Goal: Information Seeking & Learning: Learn about a topic

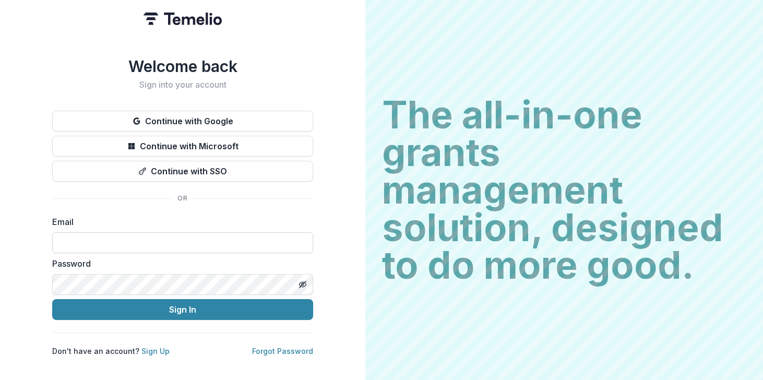
click at [119, 240] on input at bounding box center [182, 242] width 261 height 21
type input "**********"
click at [154, 304] on button "Sign In" at bounding box center [182, 309] width 261 height 21
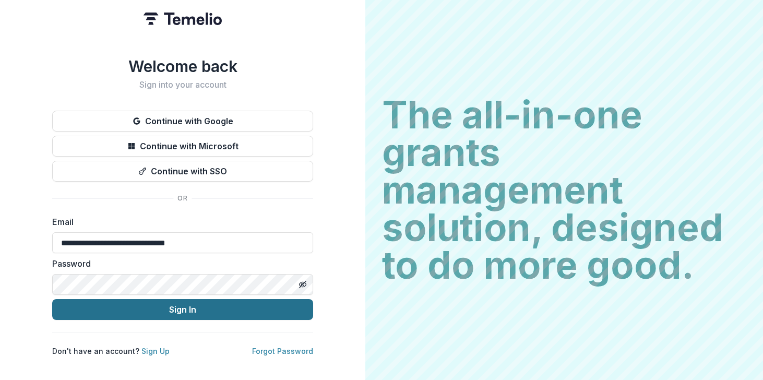
click at [188, 304] on button "Sign In" at bounding box center [182, 309] width 261 height 21
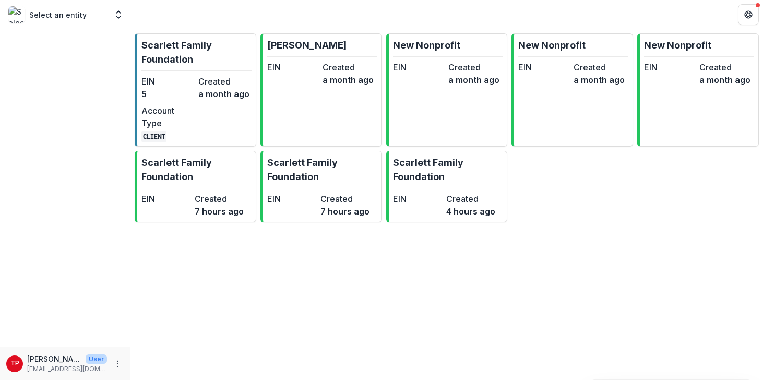
click at [51, 15] on p "Select an entity" at bounding box center [57, 14] width 57 height 11
click at [119, 17] on polyline "Open entity switcher" at bounding box center [118, 17] width 4 height 2
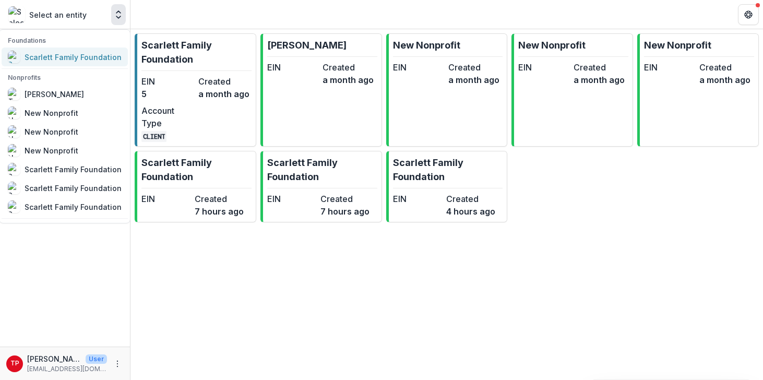
click at [54, 60] on div "Scarlett Family Foundation" at bounding box center [73, 57] width 97 height 11
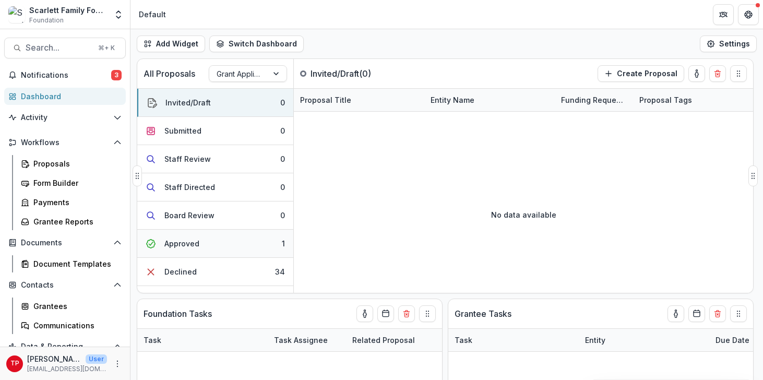
click at [189, 243] on div "Approved" at bounding box center [181, 243] width 35 height 11
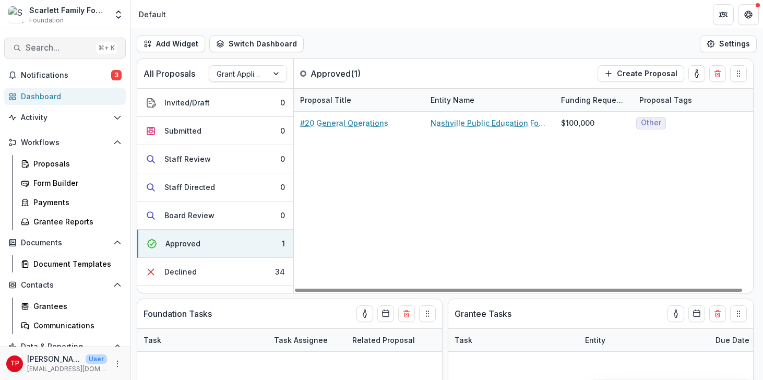
click at [65, 45] on span "Search..." at bounding box center [59, 48] width 66 height 10
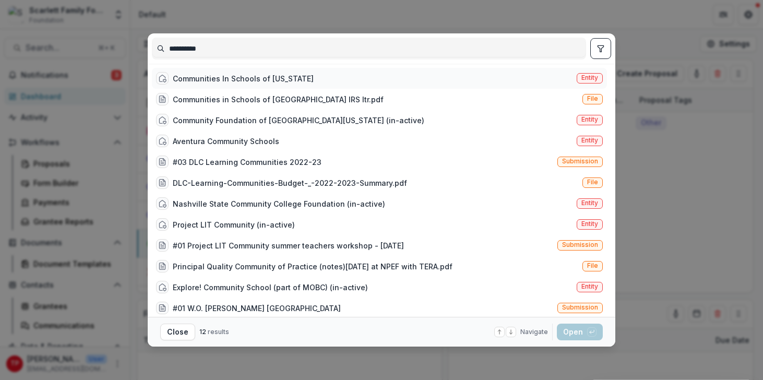
type input "**********"
click at [214, 75] on div "Communities In Schools of [US_STATE]" at bounding box center [243, 78] width 141 height 11
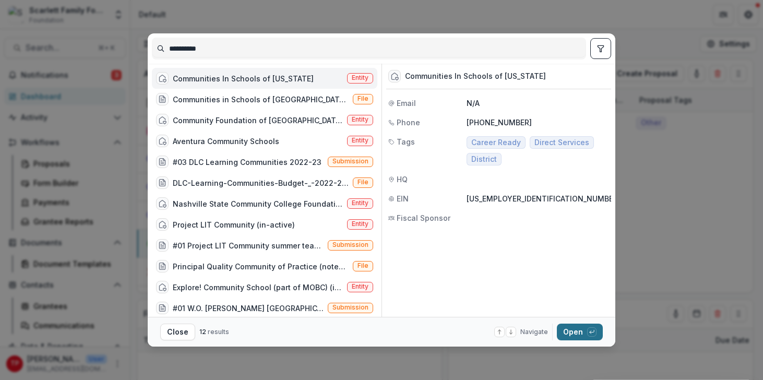
click at [571, 328] on button "Open with enter key" at bounding box center [580, 331] width 46 height 17
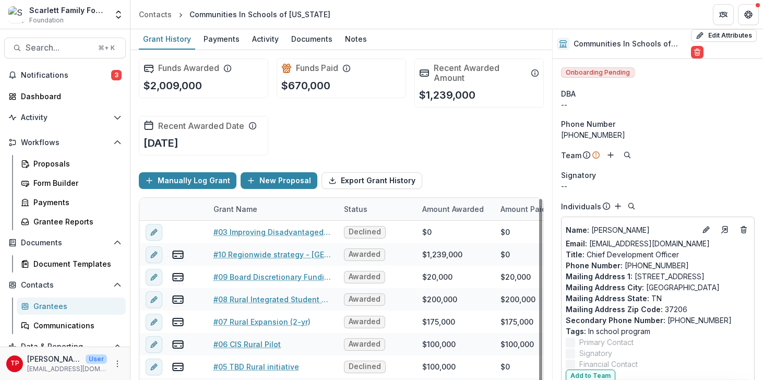
click at [242, 207] on div "Grant Name" at bounding box center [235, 208] width 56 height 11
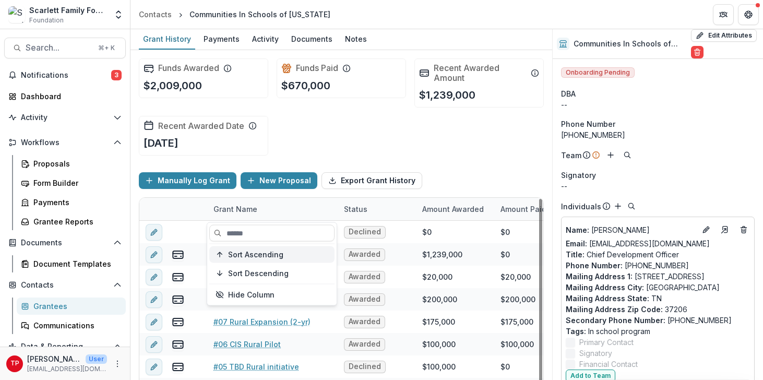
click at [262, 252] on span "Sort Ascending" at bounding box center [255, 254] width 55 height 9
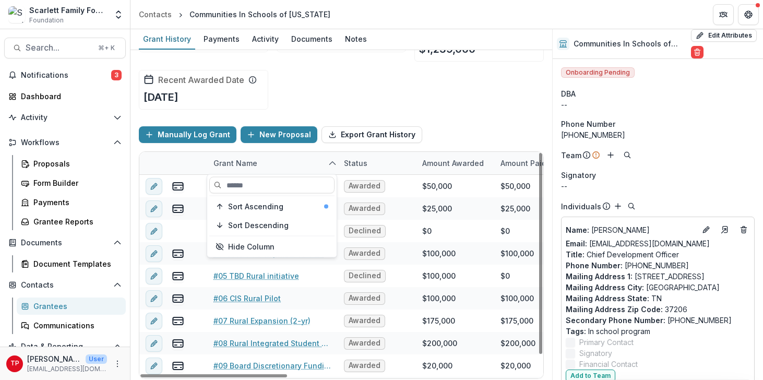
scroll to position [49, 0]
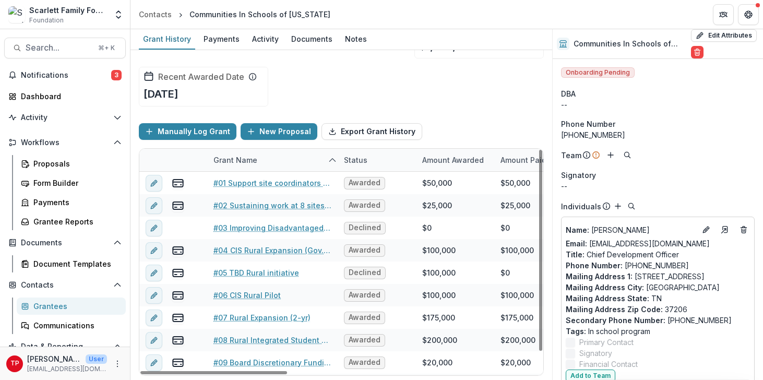
click at [423, 118] on div "Manually Log Grant New Proposal Export Grant History" at bounding box center [341, 131] width 405 height 33
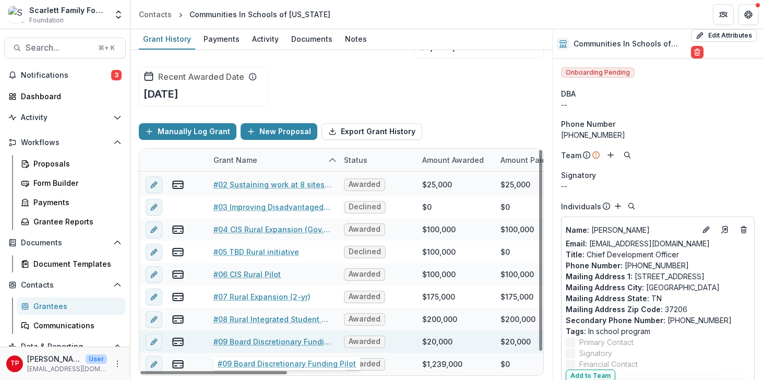
scroll to position [21, 1]
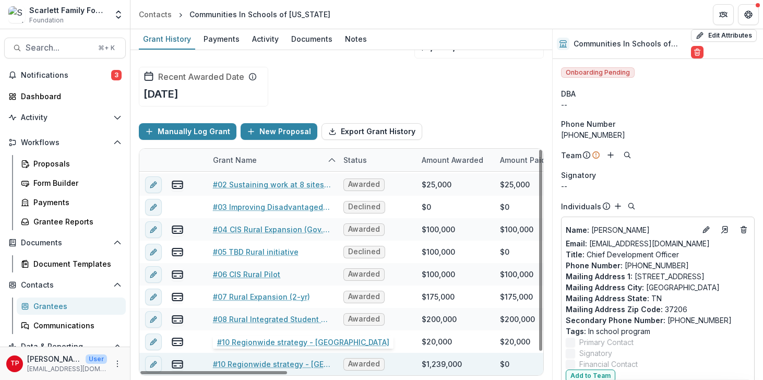
click at [275, 363] on link "#10 Regionwide strategy - [GEOGRAPHIC_DATA]" at bounding box center [272, 363] width 118 height 11
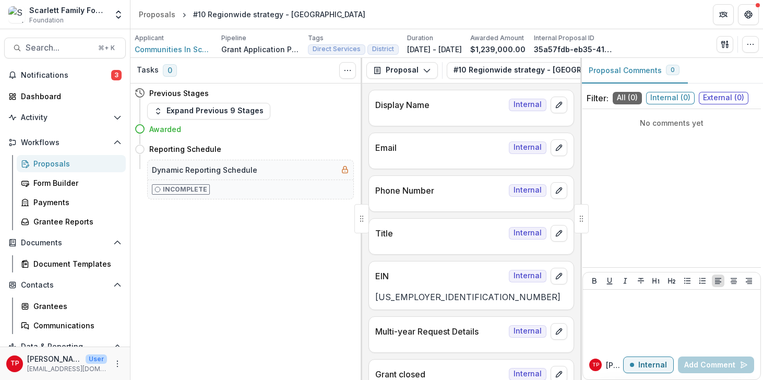
click at [182, 14] on icon "breadcrumb" at bounding box center [184, 15] width 5 height 5
click at [182, 15] on icon "breadcrumb" at bounding box center [184, 15] width 5 height 5
click at [161, 15] on div "Proposals" at bounding box center [157, 14] width 37 height 11
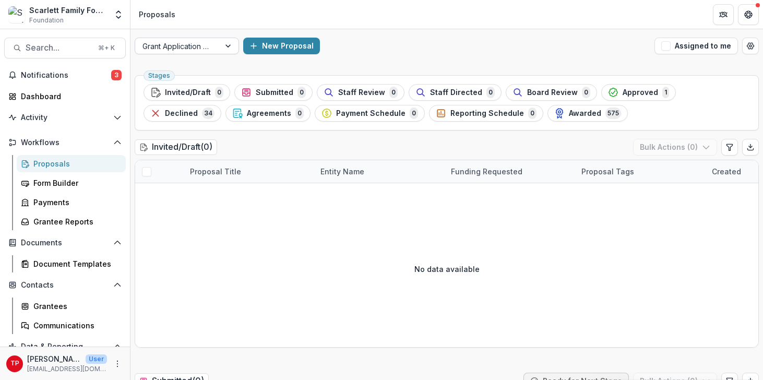
click at [230, 44] on div at bounding box center [229, 46] width 19 height 16
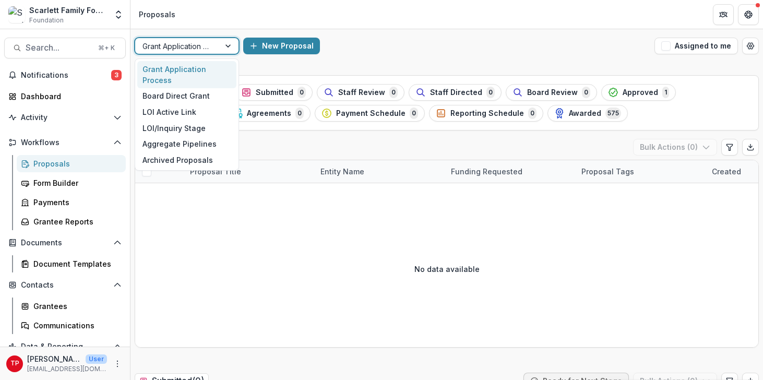
click at [184, 77] on div "Grant Application Process" at bounding box center [186, 74] width 99 height 27
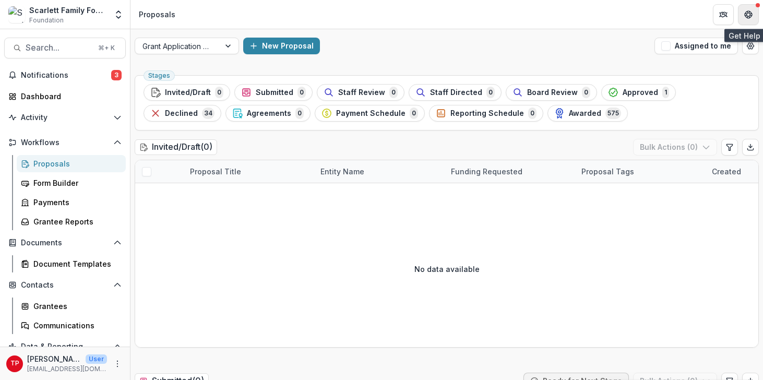
click at [750, 14] on icon "Get Help" at bounding box center [748, 14] width 8 height 8
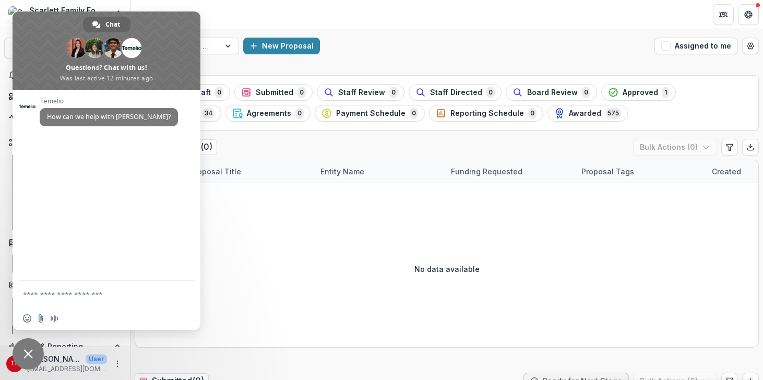
click at [187, 22] on span at bounding box center [107, 50] width 188 height 78
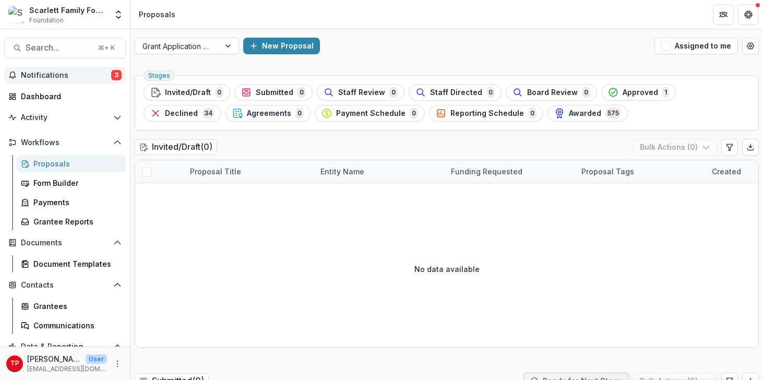
click at [41, 73] on span "Notifications" at bounding box center [66, 75] width 90 height 9
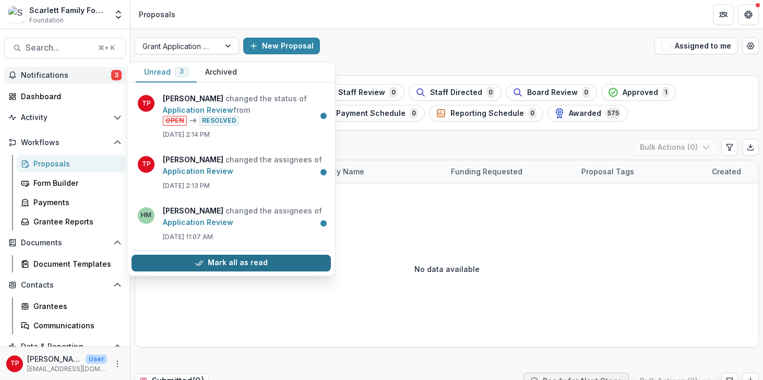
click at [215, 262] on button "Mark all as read" at bounding box center [230, 263] width 199 height 17
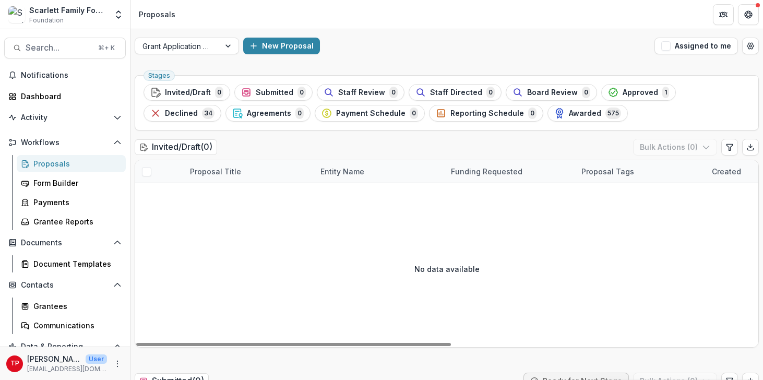
click at [280, 210] on div "No data available" at bounding box center [446, 268] width 623 height 157
click at [58, 185] on div "Form Builder" at bounding box center [75, 182] width 84 height 11
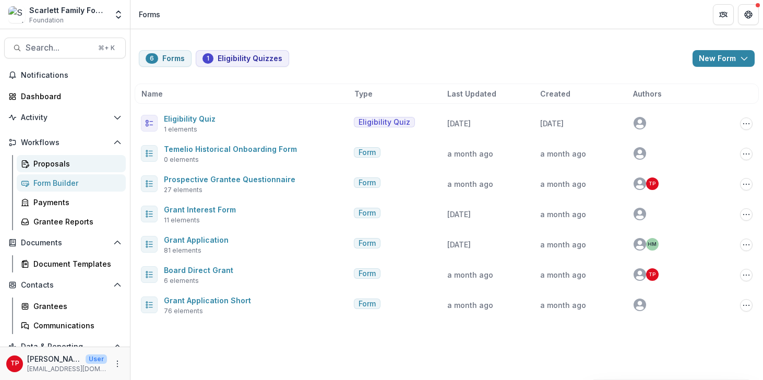
click at [54, 162] on div "Proposals" at bounding box center [75, 163] width 84 height 11
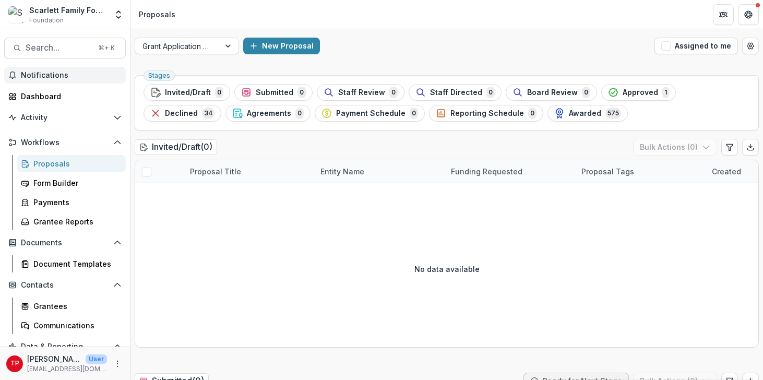
click at [51, 77] on span "Notifications" at bounding box center [71, 75] width 101 height 9
click at [50, 99] on div "Dashboard" at bounding box center [69, 96] width 97 height 11
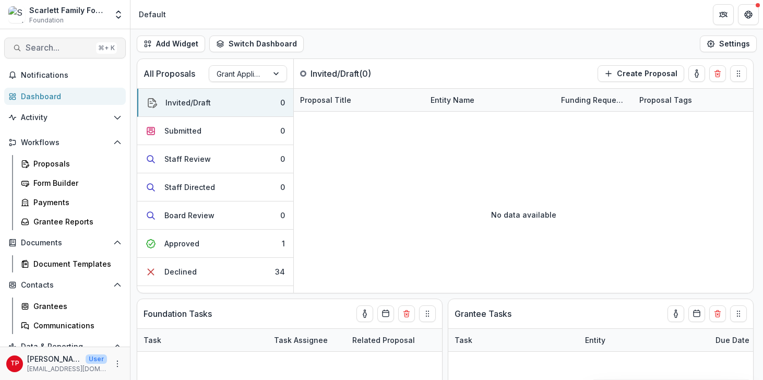
click at [54, 49] on span "Search..." at bounding box center [59, 48] width 66 height 10
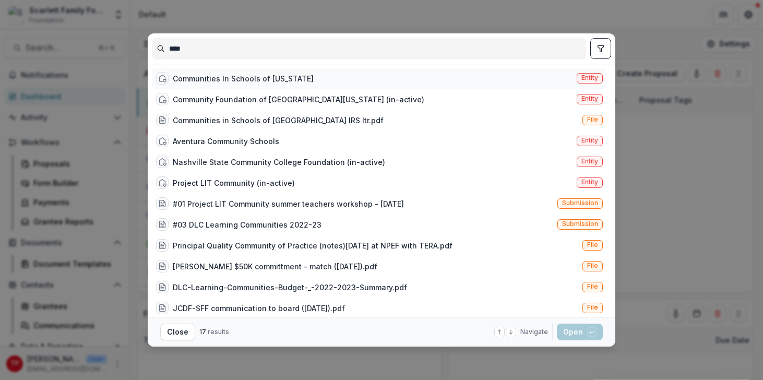
type input "****"
click at [244, 77] on div "Communities In Schools of [US_STATE]" at bounding box center [243, 78] width 141 height 11
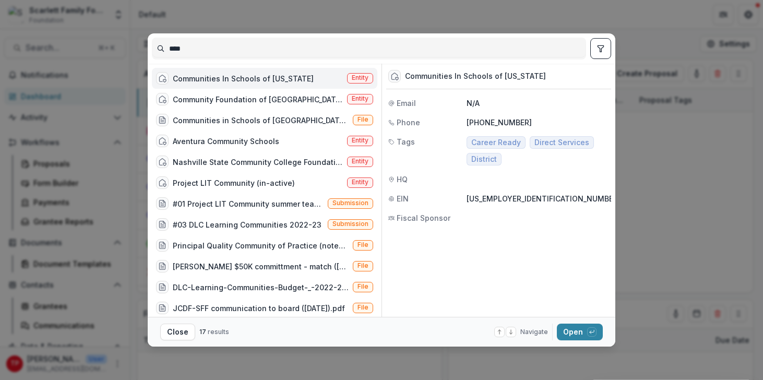
click at [244, 77] on div "Communities In Schools of [US_STATE]" at bounding box center [243, 78] width 141 height 11
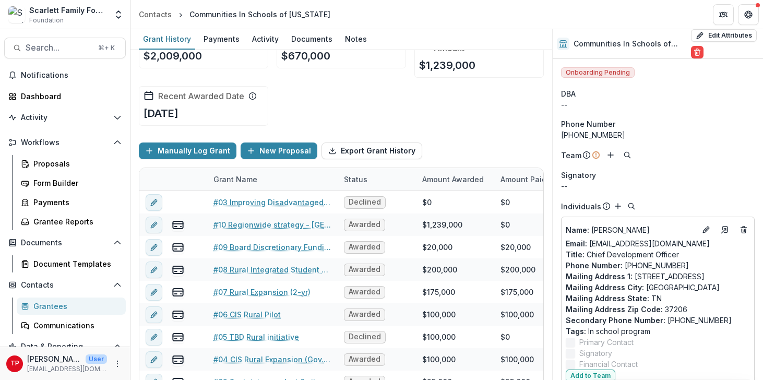
scroll to position [49, 0]
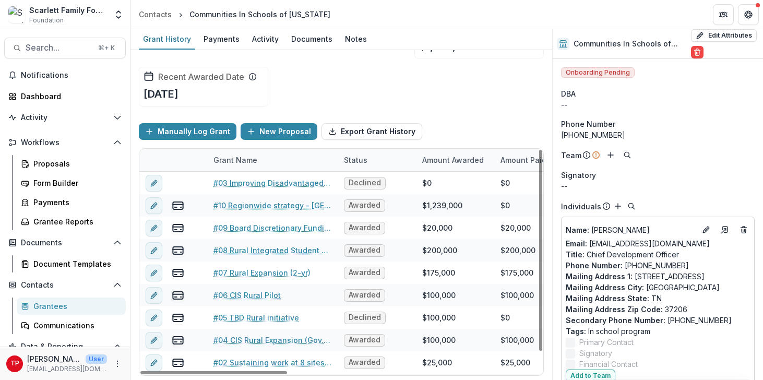
click at [238, 160] on div "Grant Name" at bounding box center [235, 159] width 56 height 11
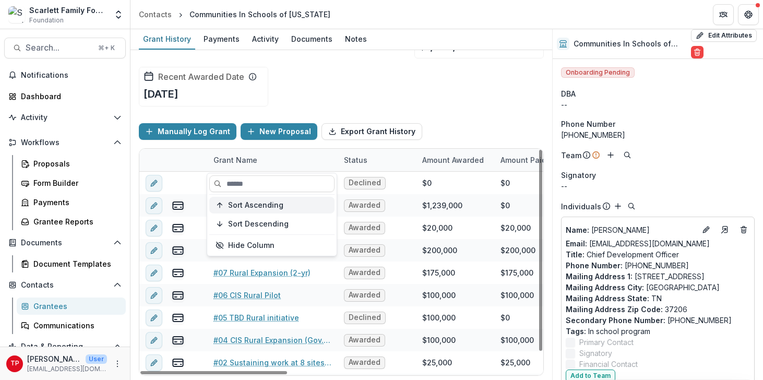
click at [271, 207] on span "Sort Ascending" at bounding box center [255, 205] width 55 height 9
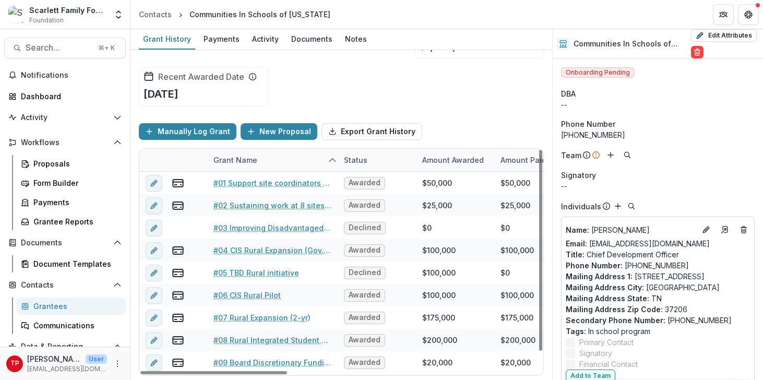
click at [465, 95] on div "Funds Awarded $2,009,000 Funds Paid $670,000 Recent Awarded Amount $1,239,000 R…" at bounding box center [341, 58] width 405 height 114
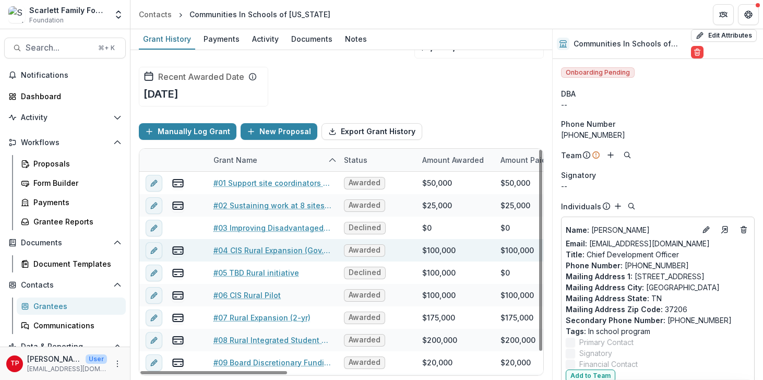
scroll to position [21, 0]
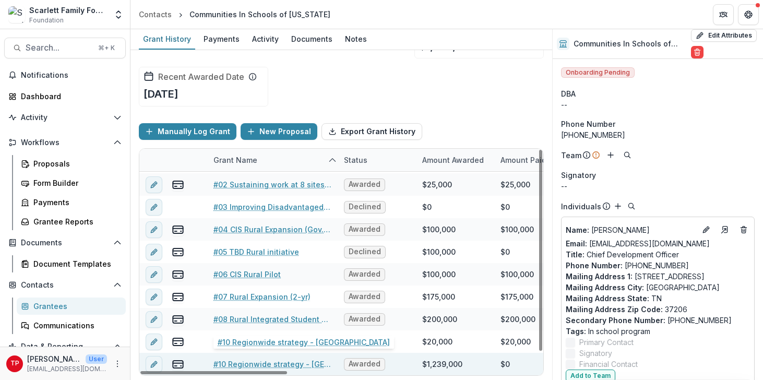
click at [267, 363] on link "#10 Regionwide strategy - [GEOGRAPHIC_DATA]" at bounding box center [272, 363] width 118 height 11
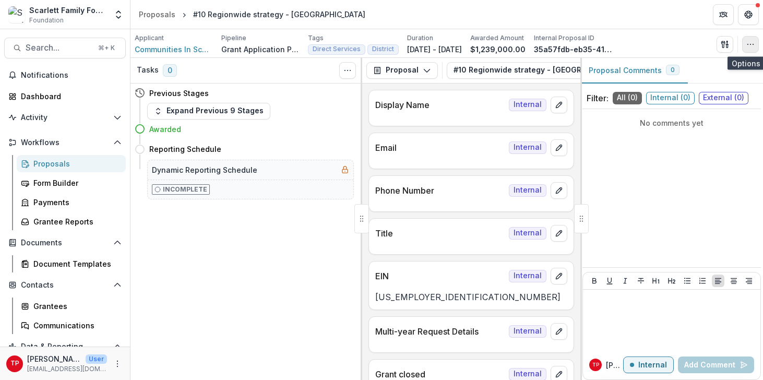
click at [750, 42] on icon "button" at bounding box center [750, 44] width 8 height 8
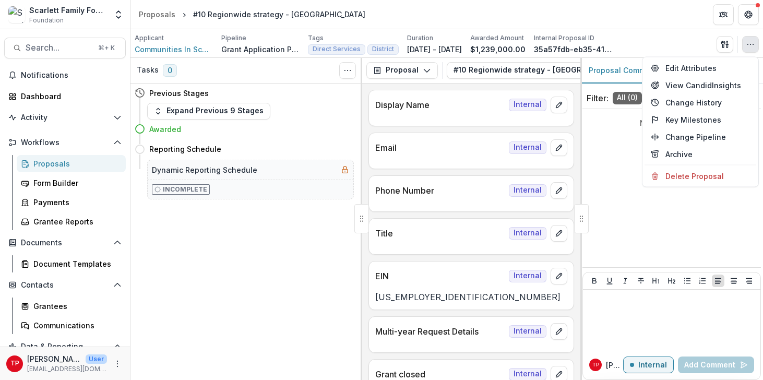
click at [245, 263] on div "Tasks 0 Show Cancelled Tasks Previous Stages Expand Previous 9 Stages Awarded R…" at bounding box center [246, 219] width 232 height 322
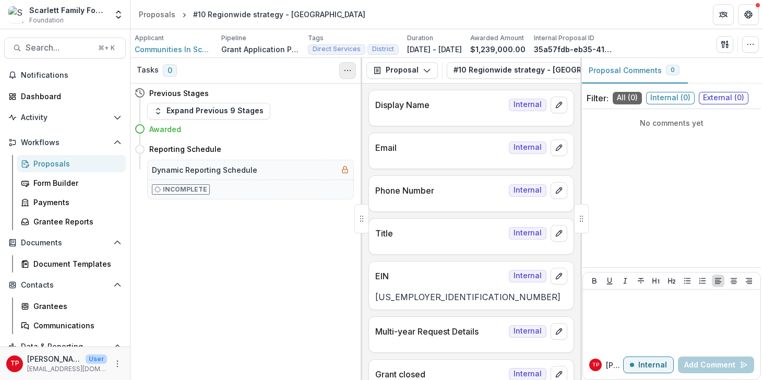
click at [349, 68] on icon "Toggle View Cancelled Tasks" at bounding box center [347, 70] width 8 height 8
click at [426, 68] on icon "button" at bounding box center [427, 70] width 8 height 8
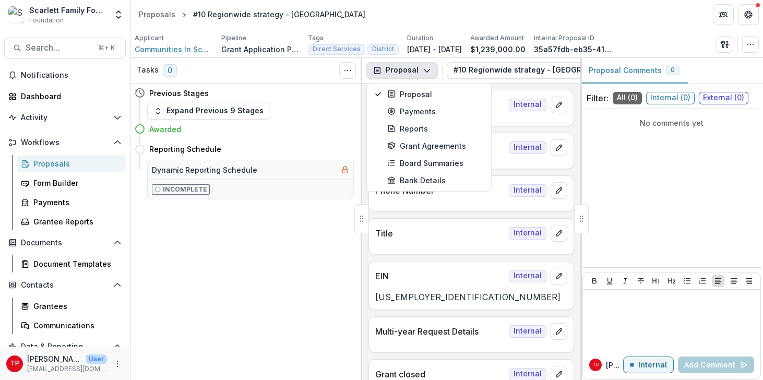
click at [428, 68] on icon "button" at bounding box center [427, 70] width 8 height 8
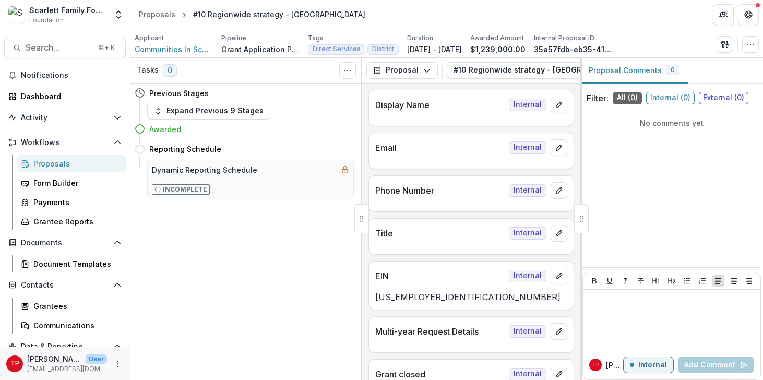
scroll to position [258, 0]
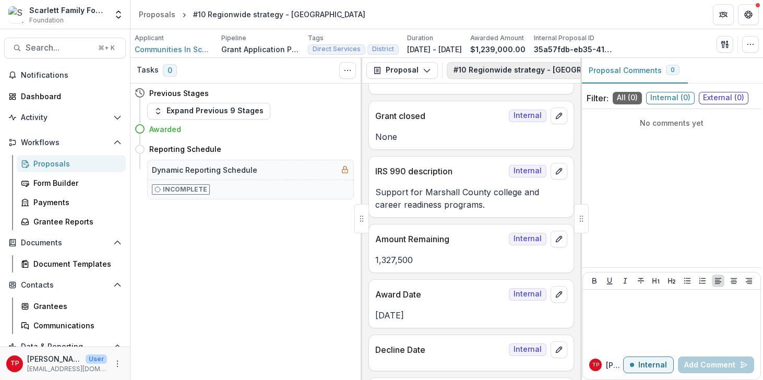
click at [566, 69] on button "#10 Regionwide strategy - [GEOGRAPHIC_DATA] (PLACEHOLDER) 1" at bounding box center [583, 70] width 272 height 17
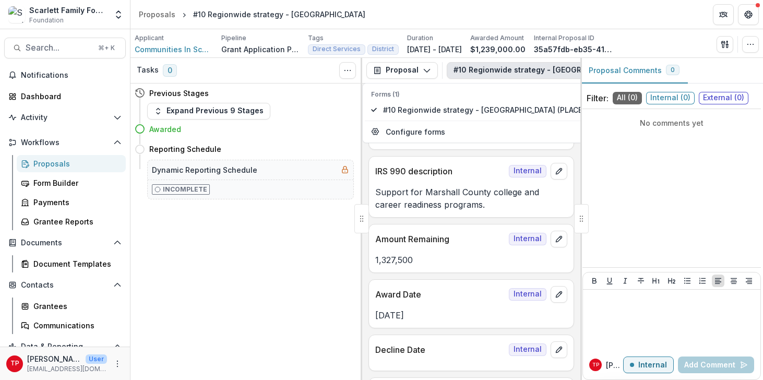
click at [632, 18] on header "Proposals #10 Regionwide strategy - [GEOGRAPHIC_DATA]" at bounding box center [446, 14] width 632 height 29
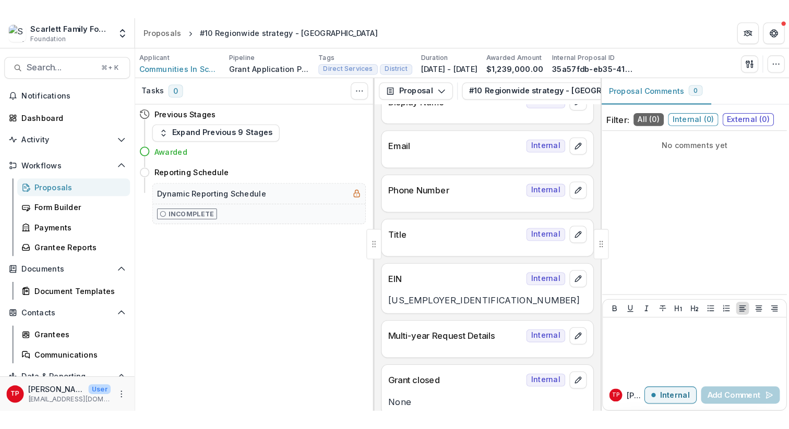
scroll to position [0, 0]
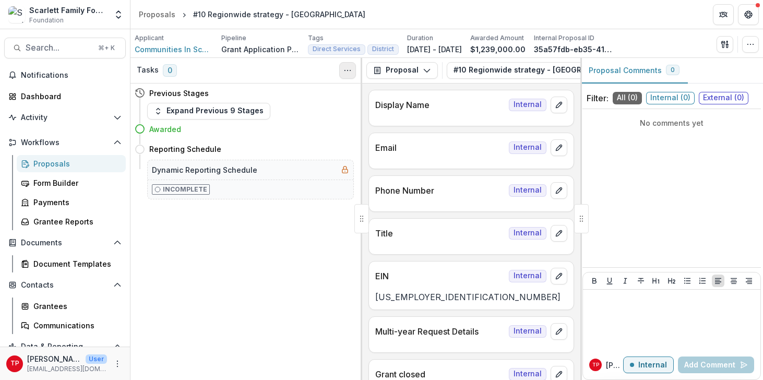
click at [350, 70] on circle "Toggle View Cancelled Tasks" at bounding box center [350, 70] width 1 height 1
click at [582, 216] on div at bounding box center [581, 218] width 15 height 29
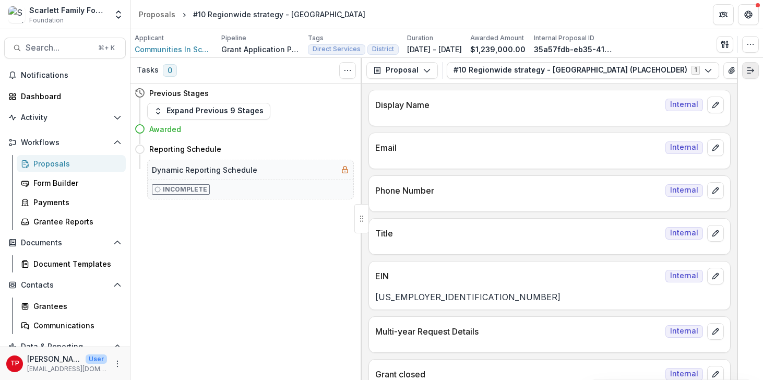
click at [751, 68] on icon "Expand right" at bounding box center [750, 70] width 8 height 8
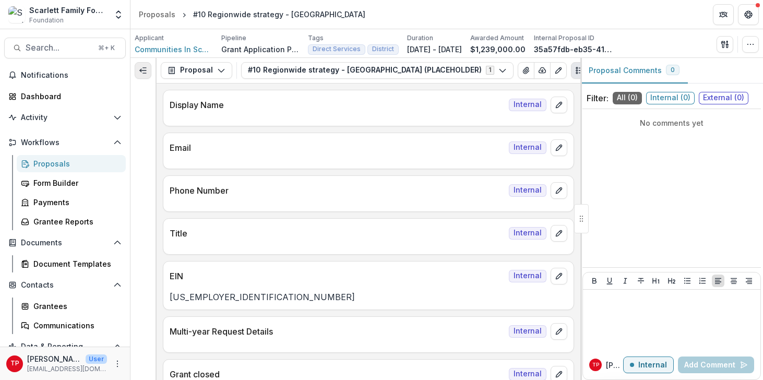
click at [146, 68] on icon "Expand left" at bounding box center [143, 70] width 8 height 8
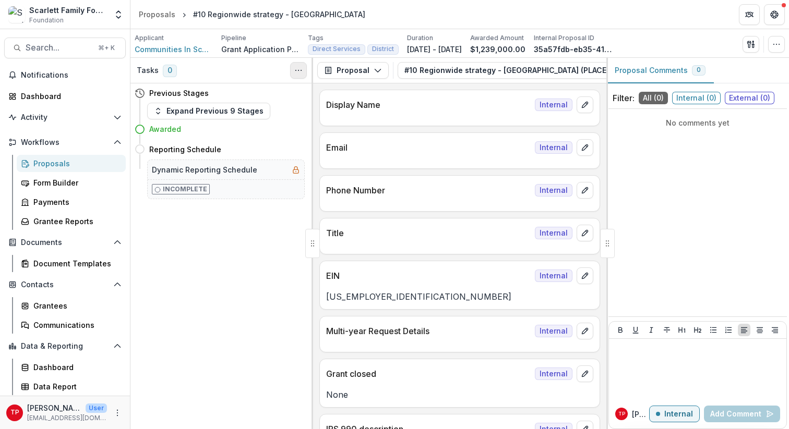
click at [300, 71] on icon "Toggle View Cancelled Tasks" at bounding box center [298, 70] width 8 height 8
click at [237, 110] on button "Expand Previous 9 Stages" at bounding box center [208, 111] width 123 height 17
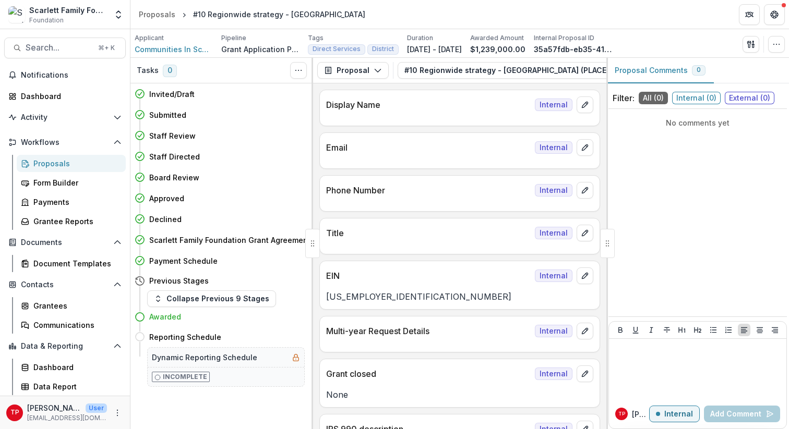
click at [140, 239] on polyline at bounding box center [140, 239] width 4 height 3
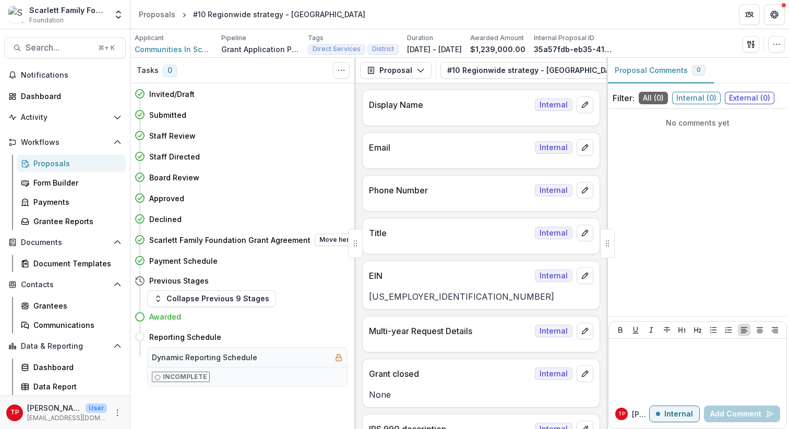
click at [180, 239] on h4 "Scarlett Family Foundation Grant Agreement" at bounding box center [229, 240] width 161 height 11
click at [140, 239] on polyline at bounding box center [140, 239] width 4 height 3
click at [762, 46] on icon "button" at bounding box center [776, 44] width 8 height 8
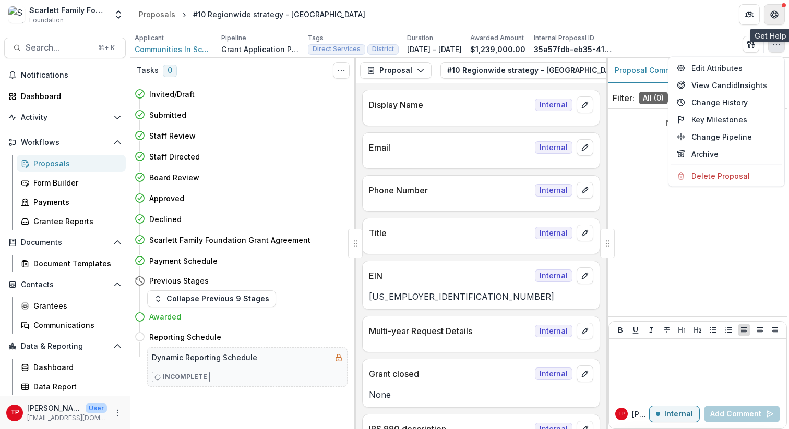
click at [762, 16] on icon "Get Help" at bounding box center [774, 17] width 3 height 2
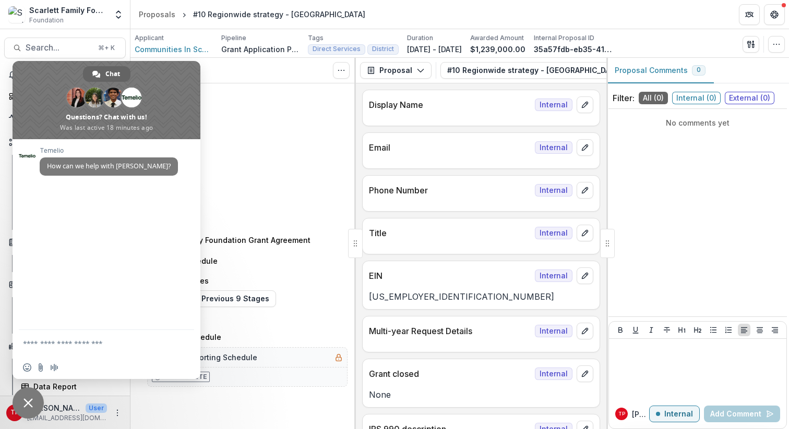
click at [168, 84] on span at bounding box center [107, 100] width 188 height 78
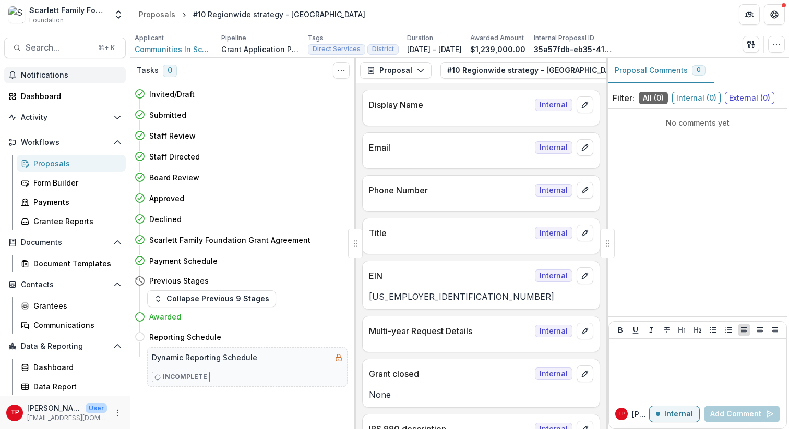
click at [50, 76] on span "Notifications" at bounding box center [71, 75] width 101 height 9
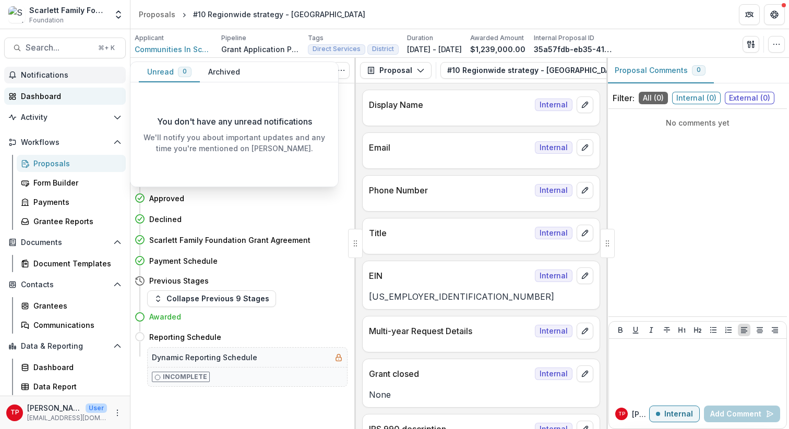
click at [53, 95] on div "Dashboard" at bounding box center [69, 96] width 97 height 11
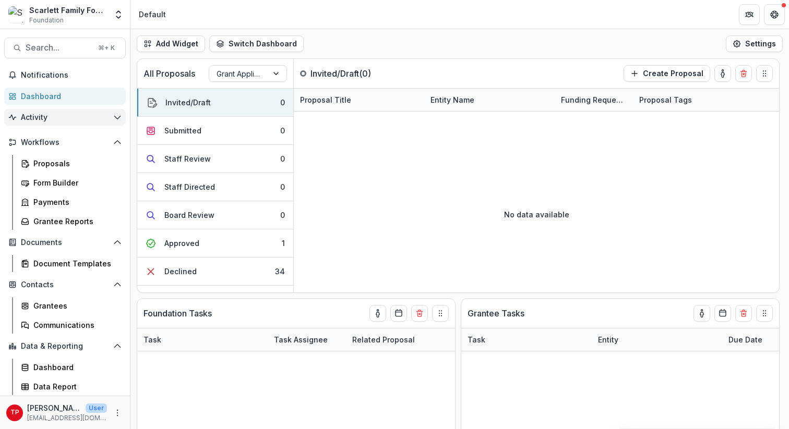
click at [51, 117] on span "Activity" at bounding box center [65, 117] width 88 height 9
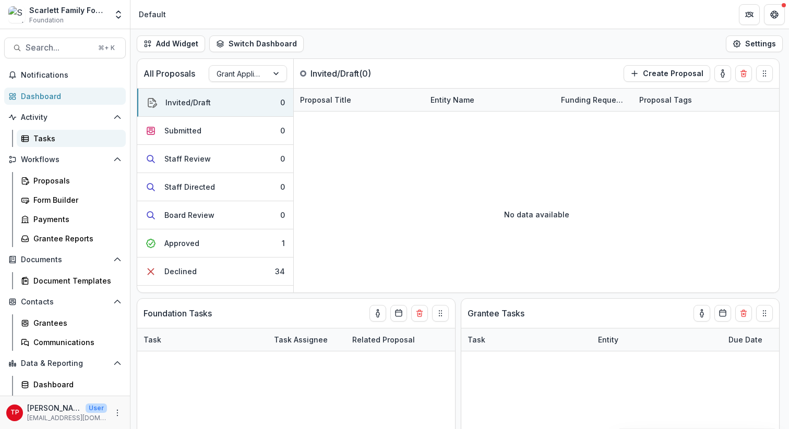
click at [48, 137] on div "Tasks" at bounding box center [75, 138] width 84 height 11
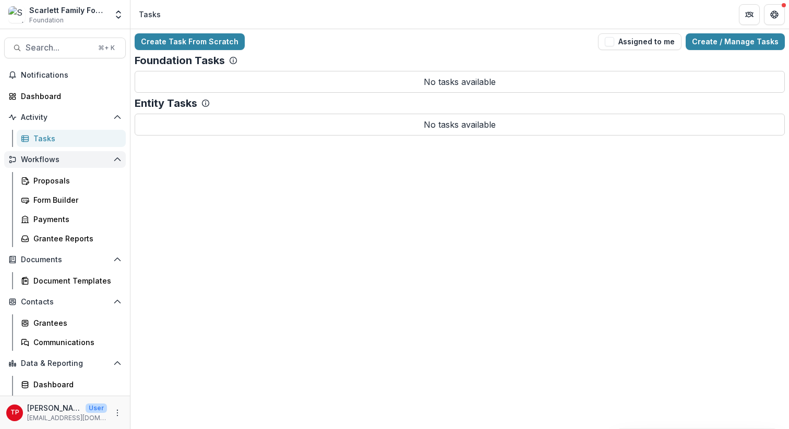
click at [43, 161] on span "Workflows" at bounding box center [65, 159] width 88 height 9
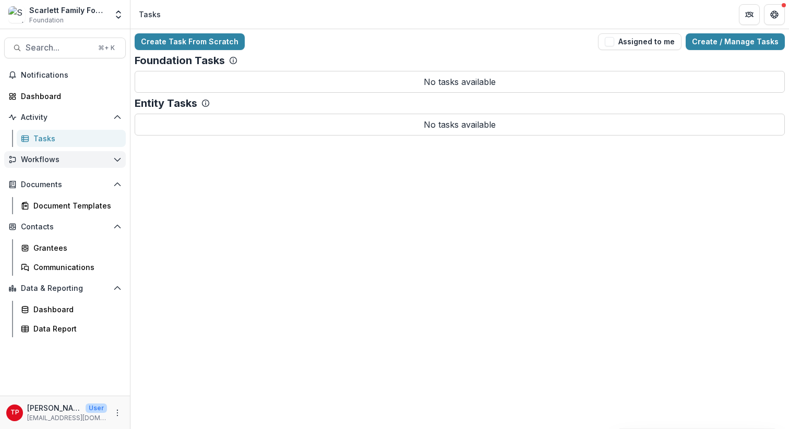
click at [43, 161] on span "Workflows" at bounding box center [65, 159] width 88 height 9
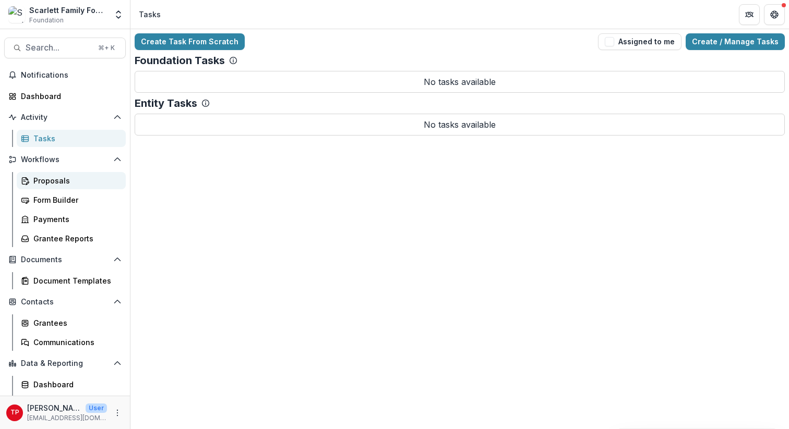
click at [50, 176] on div "Proposals" at bounding box center [75, 180] width 84 height 11
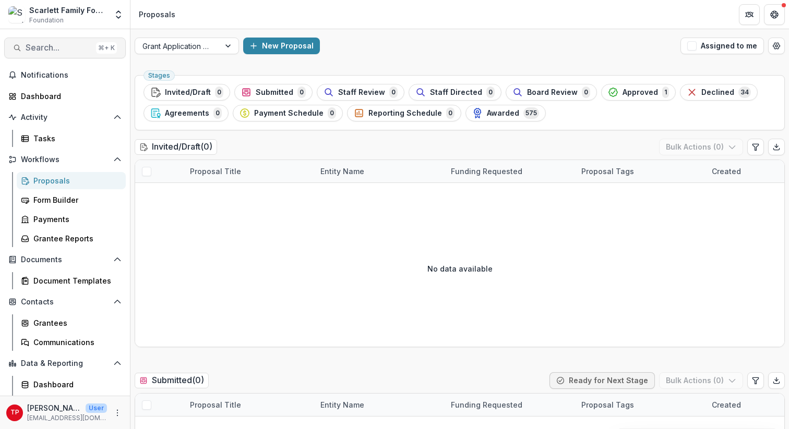
click at [64, 47] on span "Search..." at bounding box center [59, 48] width 66 height 10
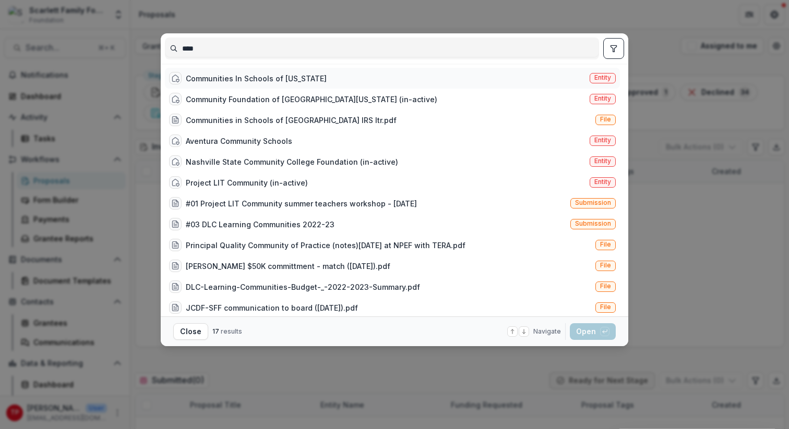
type input "****"
click at [217, 79] on div "Communities In Schools of [US_STATE]" at bounding box center [256, 78] width 141 height 11
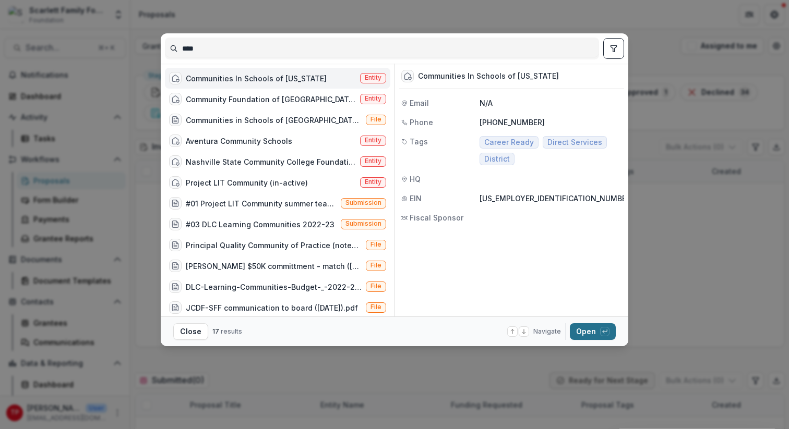
click at [588, 332] on button "Open with enter key" at bounding box center [593, 331] width 46 height 17
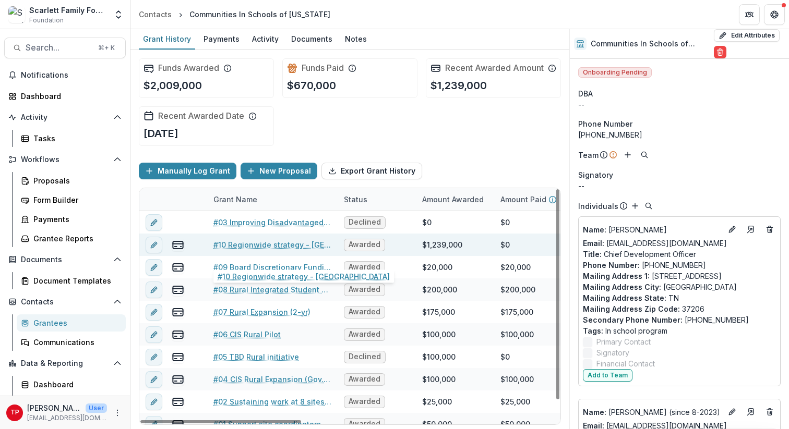
click at [248, 250] on link "#10 Regionwide strategy - [GEOGRAPHIC_DATA]" at bounding box center [272, 244] width 118 height 11
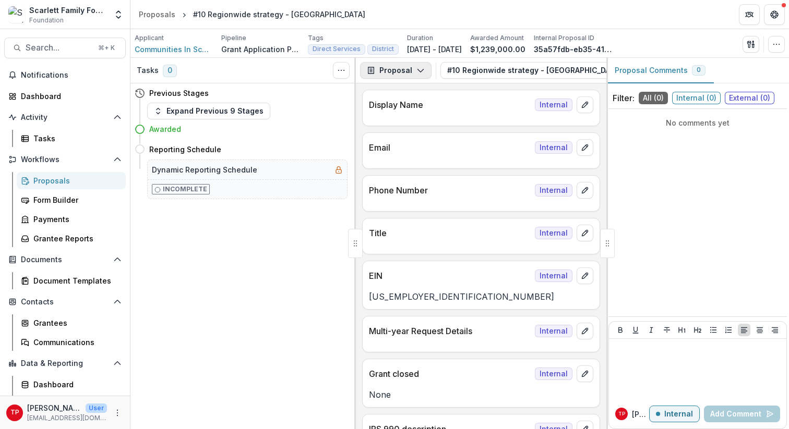
click at [421, 70] on icon "button" at bounding box center [420, 70] width 8 height 8
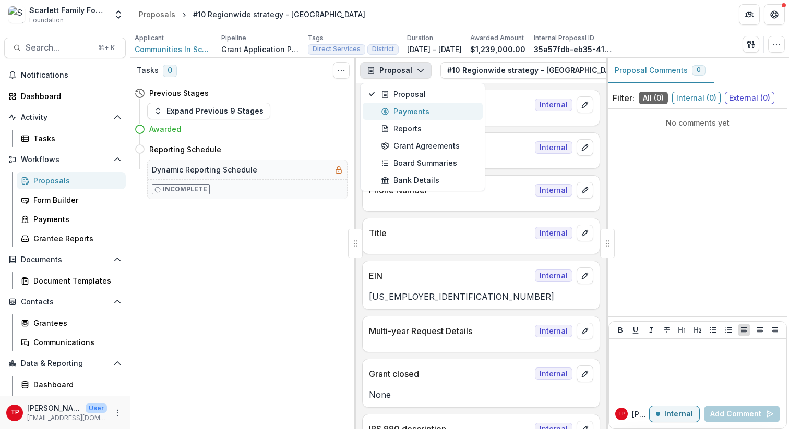
click at [402, 112] on div "Payments" at bounding box center [428, 111] width 95 height 11
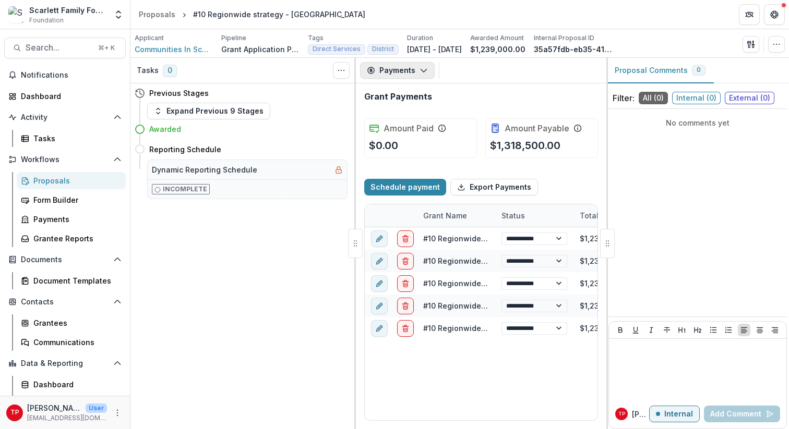
click at [423, 71] on polyline "button" at bounding box center [424, 70] width 6 height 3
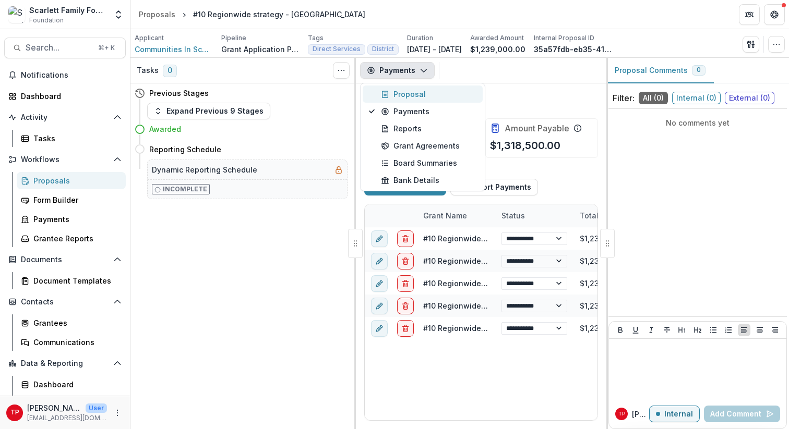
click at [414, 91] on div "Proposal" at bounding box center [428, 94] width 95 height 11
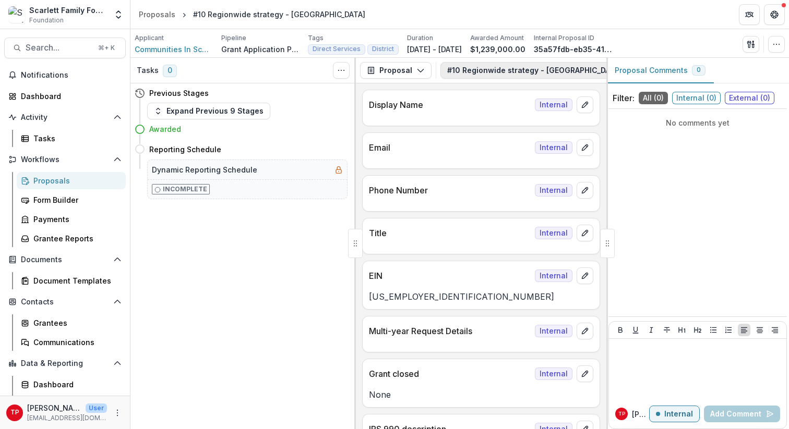
click at [481, 75] on button "#10 Regionwide strategy - [GEOGRAPHIC_DATA] (PLACEHOLDER) 1" at bounding box center [576, 70] width 272 height 17
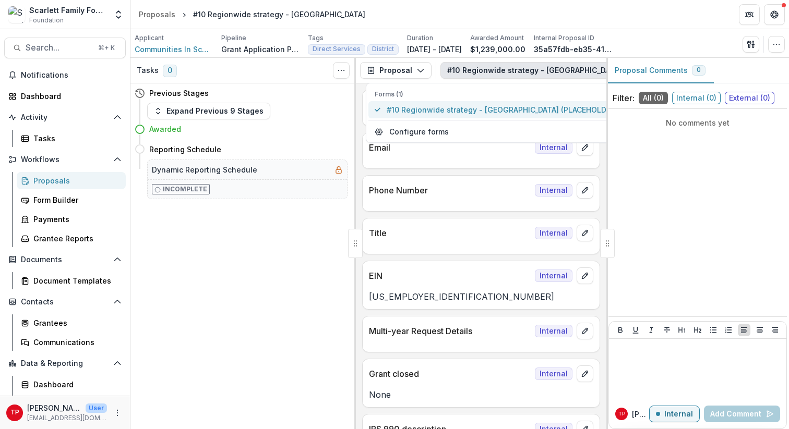
click at [462, 111] on span "#10 Regionwide strategy - [GEOGRAPHIC_DATA] (PLACEHOLDER)" at bounding box center [502, 109] width 231 height 11
click at [333, 135] on div "Awarded" at bounding box center [241, 128] width 213 height 19
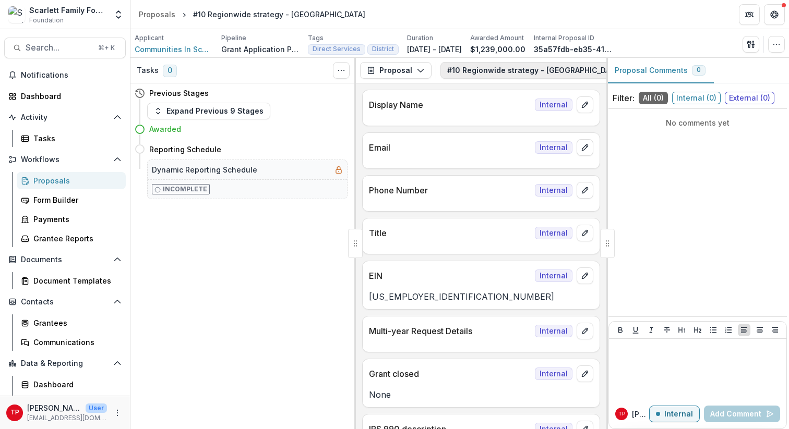
click at [458, 69] on button "#10 Regionwide strategy - [GEOGRAPHIC_DATA] (PLACEHOLDER) 1" at bounding box center [576, 70] width 272 height 17
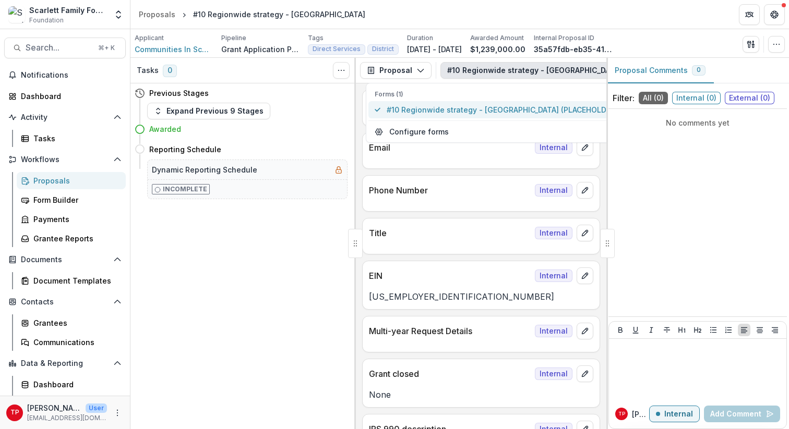
click at [423, 109] on span "#10 Regionwide strategy - [GEOGRAPHIC_DATA] (PLACEHOLDER)" at bounding box center [502, 109] width 231 height 11
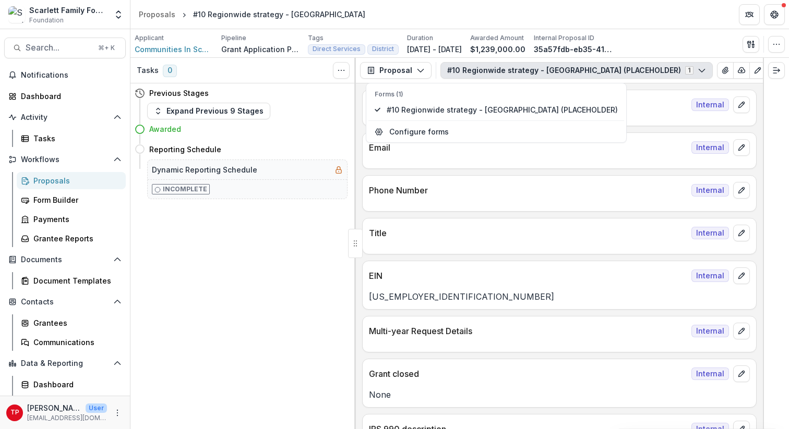
click at [698, 70] on icon "button" at bounding box center [702, 70] width 8 height 8
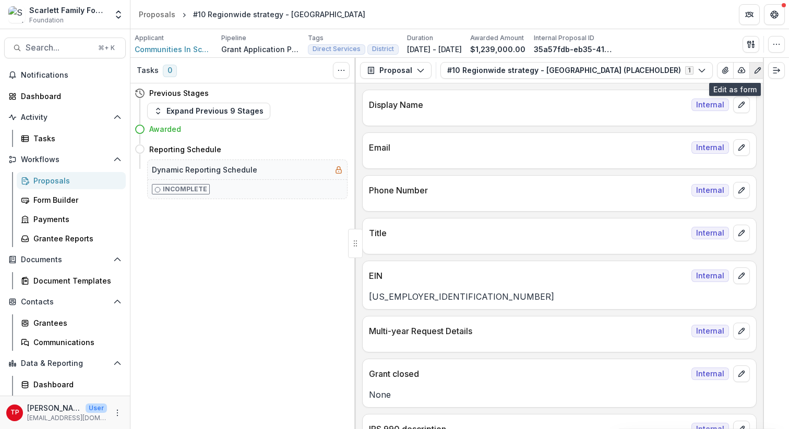
click at [753, 73] on icon "Edit as form" at bounding box center [757, 70] width 8 height 8
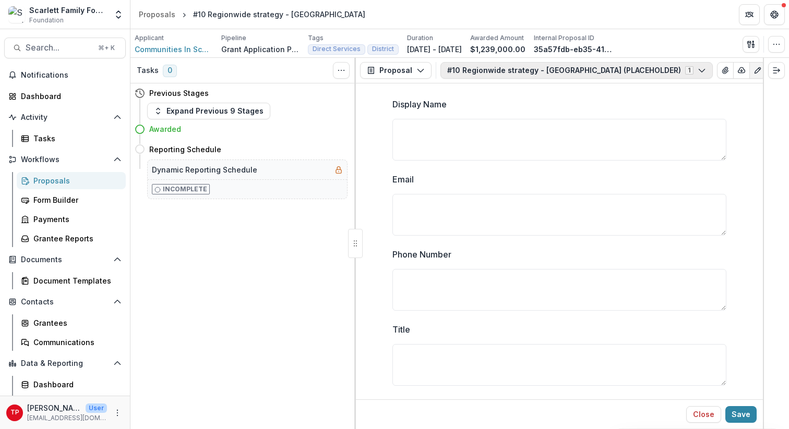
click at [698, 70] on icon "button" at bounding box center [702, 70] width 8 height 8
click at [694, 40] on div "Applicant Communities In Schools of [US_STATE] Pipeline Grant Application Proce…" at bounding box center [460, 43] width 650 height 21
click at [753, 69] on icon "Edit as form" at bounding box center [757, 70] width 8 height 8
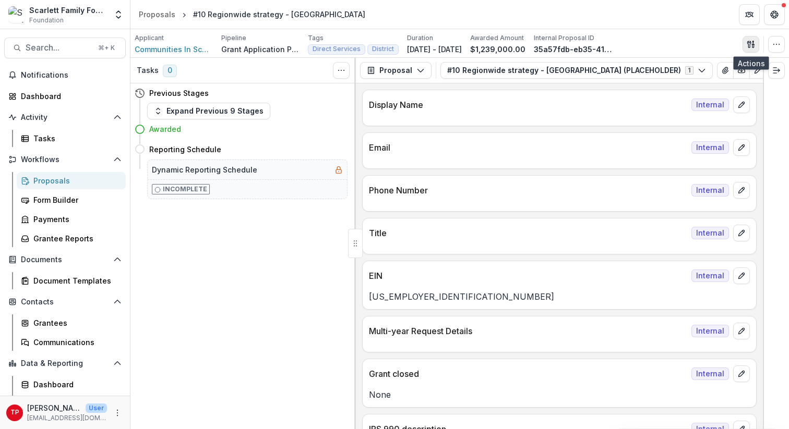
click at [752, 41] on icon "button" at bounding box center [751, 44] width 8 height 8
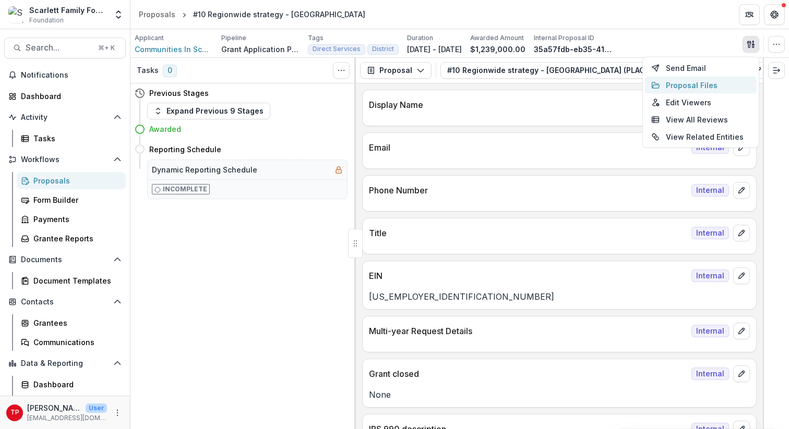
click at [700, 85] on button "Proposal Files" at bounding box center [701, 85] width 112 height 17
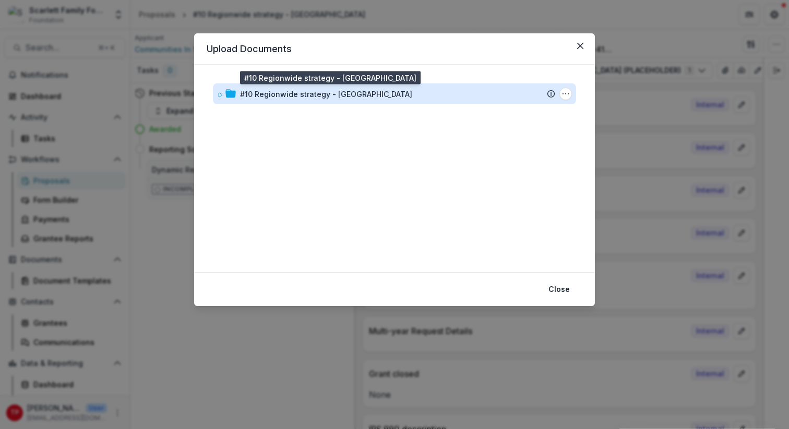
click at [327, 89] on div "#10 Regionwide strategy - [GEOGRAPHIC_DATA]" at bounding box center [326, 94] width 172 height 11
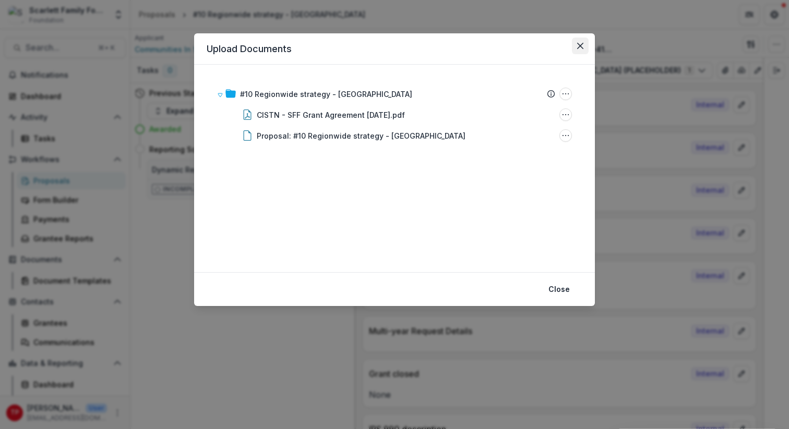
click at [583, 45] on button "Close" at bounding box center [580, 46] width 17 height 17
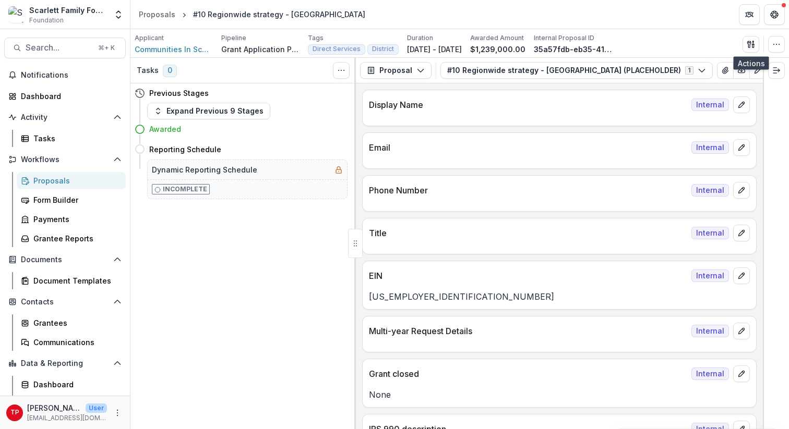
click at [230, 257] on div "Tasks 0 Show Cancelled Tasks Previous Stages Expand Previous 9 Stages Awarded R…" at bounding box center [242, 243] width 225 height 371
click at [762, 69] on icon "Plaintext view" at bounding box center [778, 70] width 8 height 8
click at [762, 43] on icon "button" at bounding box center [776, 44] width 8 height 8
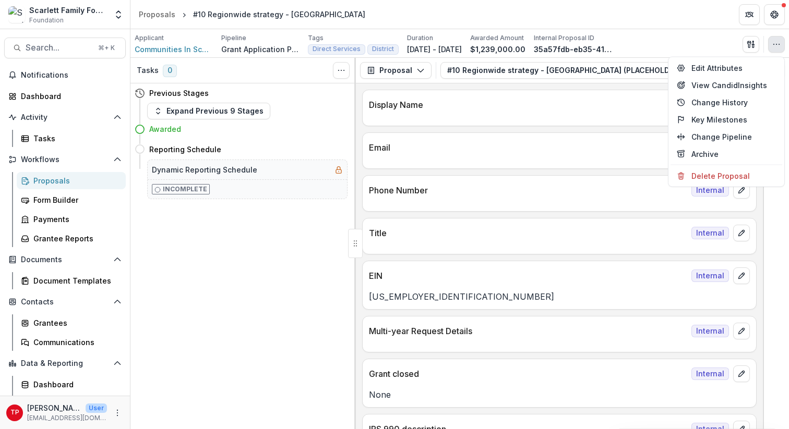
click at [713, 42] on div "Applicant Communities In Schools of [US_STATE] Pipeline Grant Application Proce…" at bounding box center [460, 43] width 650 height 21
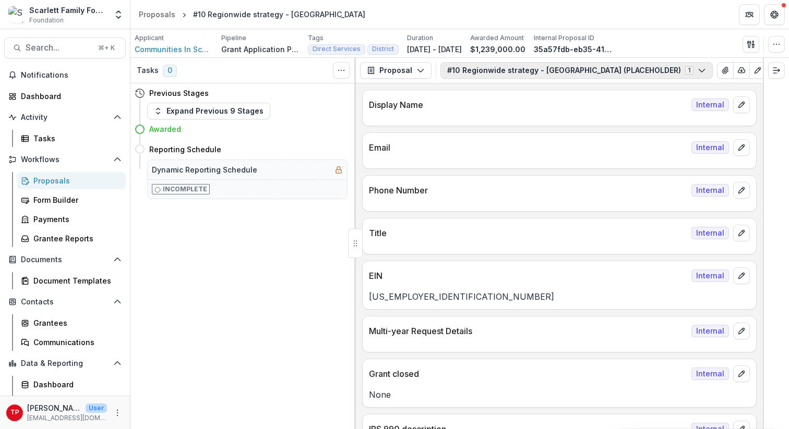
click at [698, 71] on icon "button" at bounding box center [702, 70] width 8 height 8
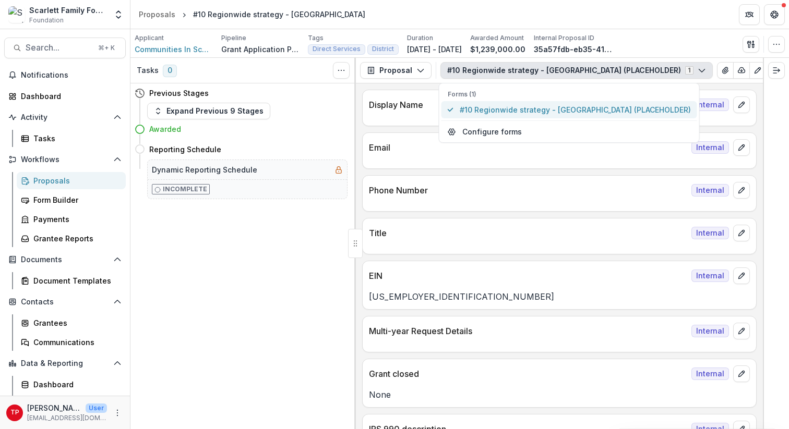
click at [583, 106] on span "#10 Regionwide strategy - [GEOGRAPHIC_DATA] (PLACEHOLDER)" at bounding box center [575, 109] width 231 height 11
click at [762, 71] on icon "Plaintext view" at bounding box center [778, 70] width 8 height 8
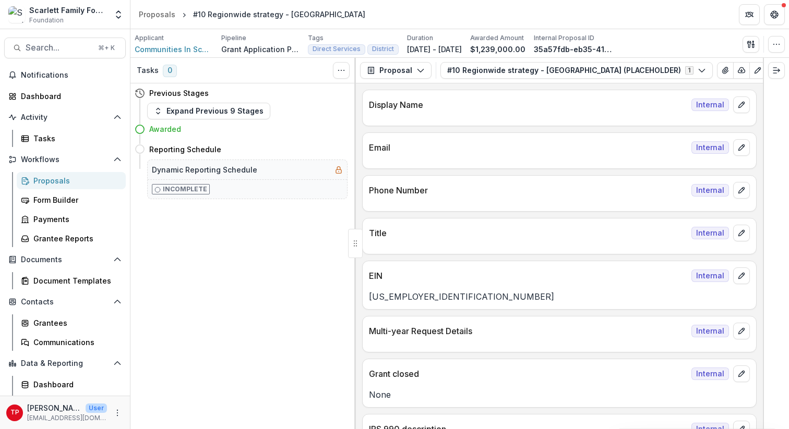
click at [762, 71] on icon "Plaintext view" at bounding box center [778, 70] width 8 height 8
click at [762, 71] on polyline "Expand right" at bounding box center [779, 70] width 2 height 3
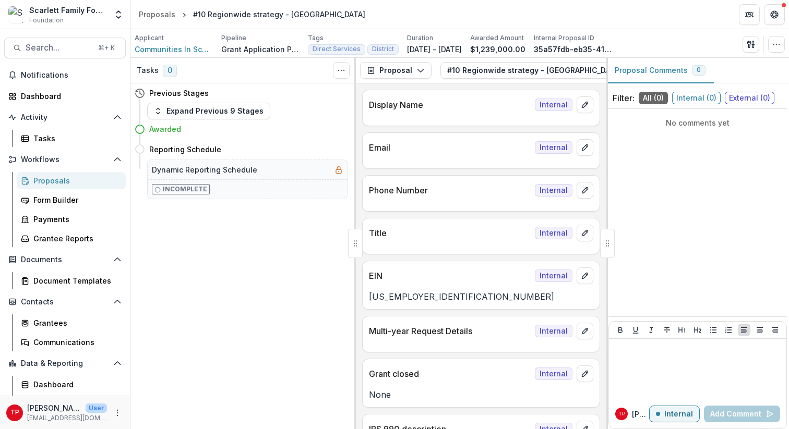
click at [608, 237] on div at bounding box center [607, 243] width 15 height 29
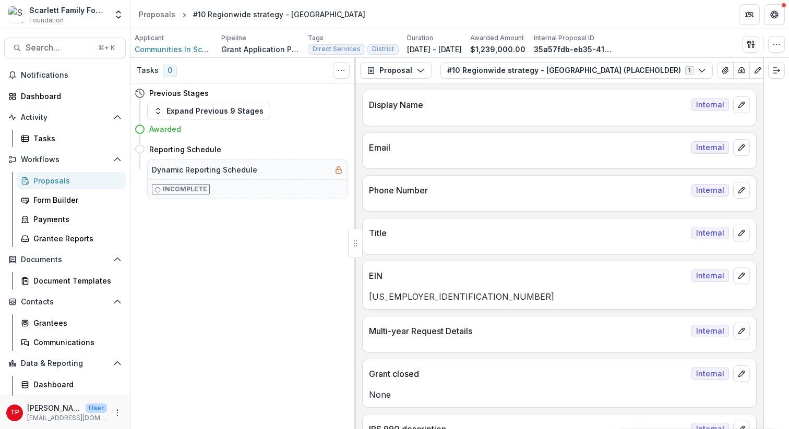
click at [762, 154] on div at bounding box center [776, 243] width 26 height 371
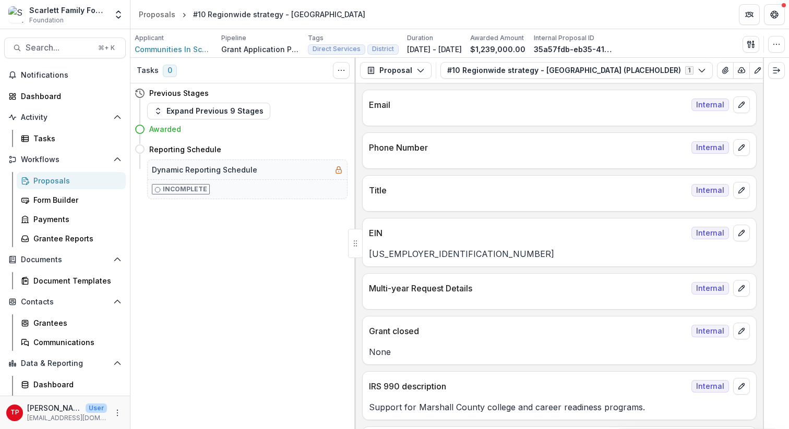
scroll to position [54, 0]
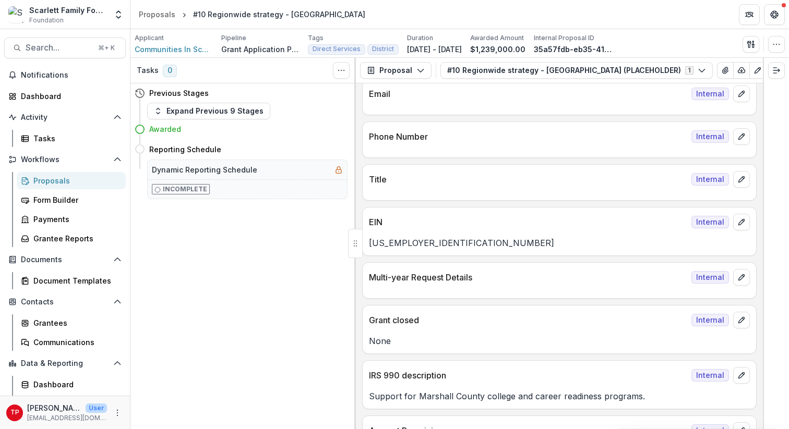
click at [762, 218] on div at bounding box center [776, 243] width 26 height 371
click at [762, 40] on icon "button" at bounding box center [776, 44] width 8 height 8
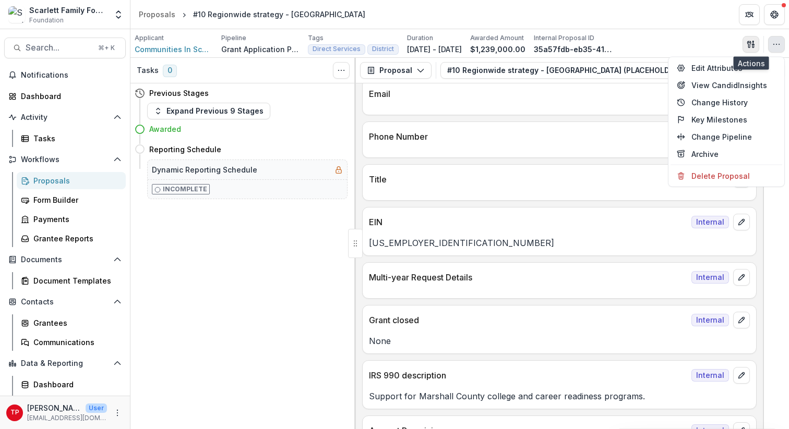
click at [751, 46] on icon "button" at bounding box center [751, 44] width 8 height 8
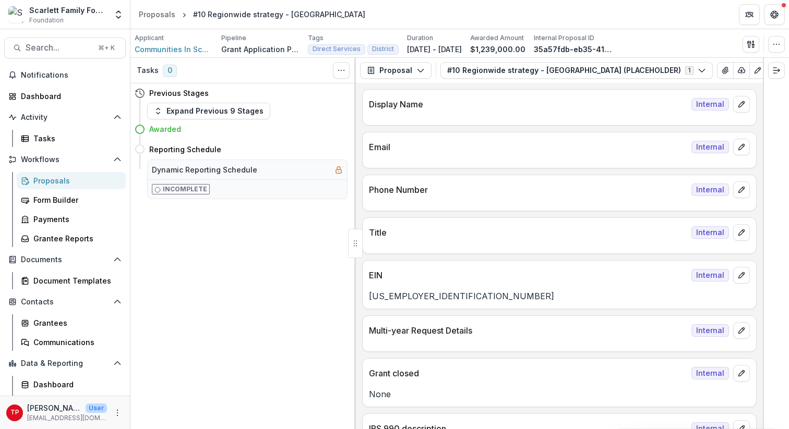
click at [773, 93] on div at bounding box center [776, 243] width 26 height 371
click at [764, 177] on div at bounding box center [776, 243] width 26 height 371
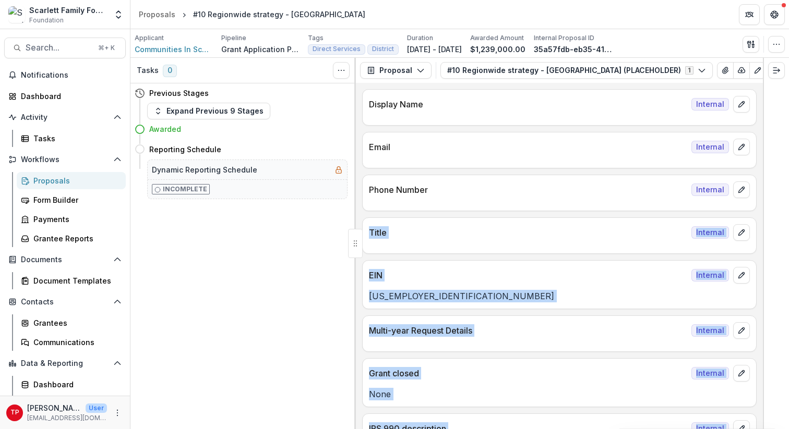
drag, startPoint x: 764, startPoint y: 177, endPoint x: 757, endPoint y: 175, distance: 7.6
click at [757, 175] on div "Tasks 0 Show Cancelled Tasks Previous Stages Expand Previous 9 Stages Awarded R…" at bounding box center [459, 243] width 658 height 371
click at [776, 73] on line "Expand right" at bounding box center [774, 73] width 3 height 0
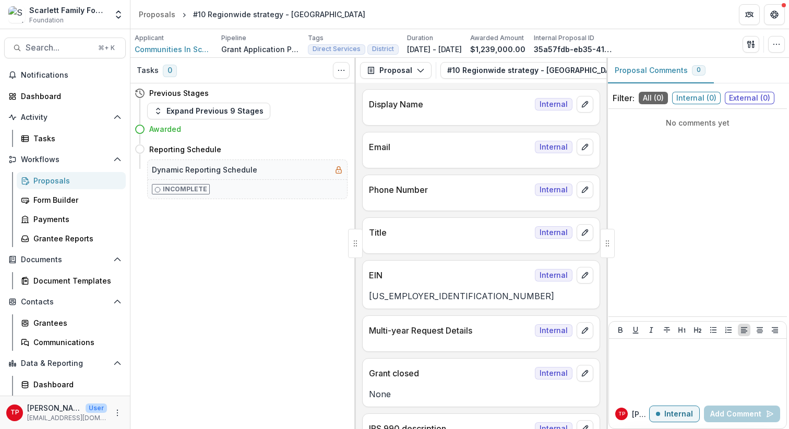
click at [233, 289] on div "Tasks 0 Show Cancelled Tasks Previous Stages Expand Previous 9 Stages Awarded R…" at bounding box center [242, 243] width 225 height 371
click at [753, 40] on icon "button" at bounding box center [751, 44] width 8 height 8
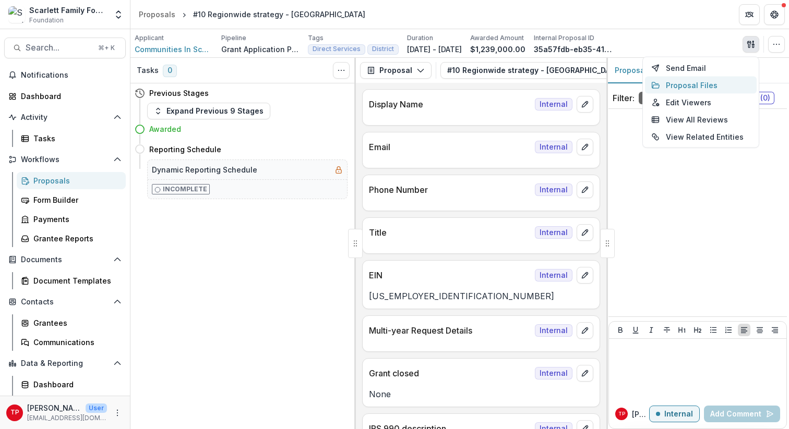
click at [705, 84] on button "Proposal Files" at bounding box center [701, 85] width 112 height 17
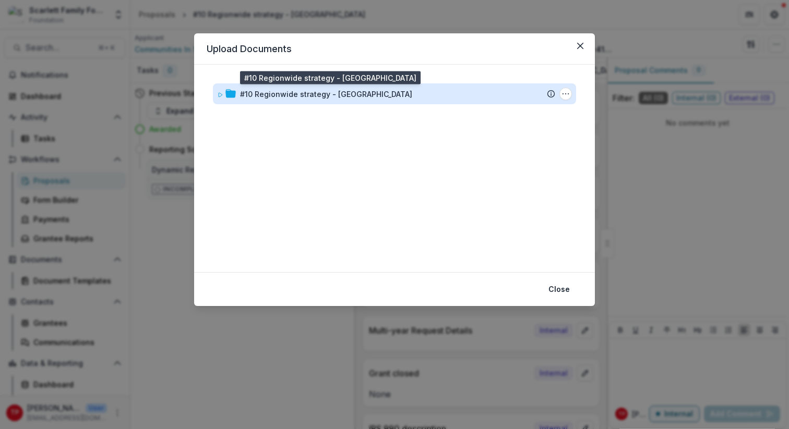
click at [315, 94] on div "#10 Regionwide strategy - [GEOGRAPHIC_DATA]" at bounding box center [326, 94] width 172 height 11
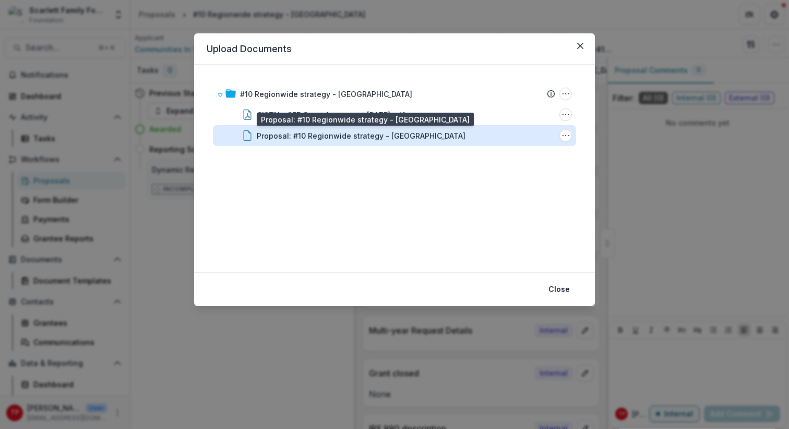
click at [306, 138] on div "Proposal: #10 Regionwide strategy - [GEOGRAPHIC_DATA]" at bounding box center [361, 135] width 209 height 11
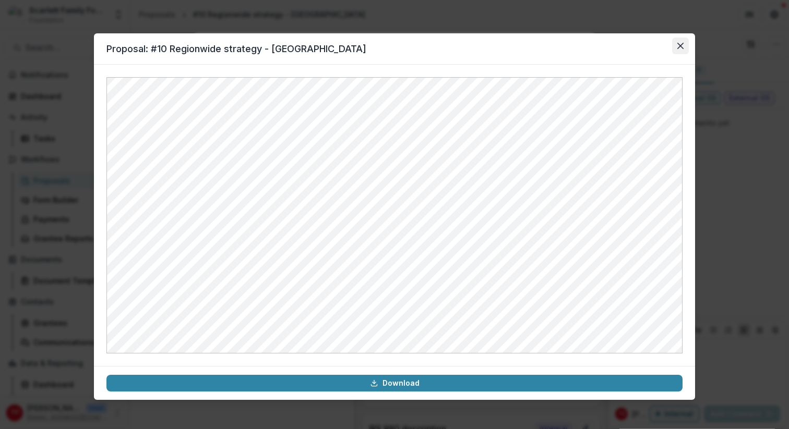
click at [681, 43] on icon "Close" at bounding box center [680, 46] width 6 height 6
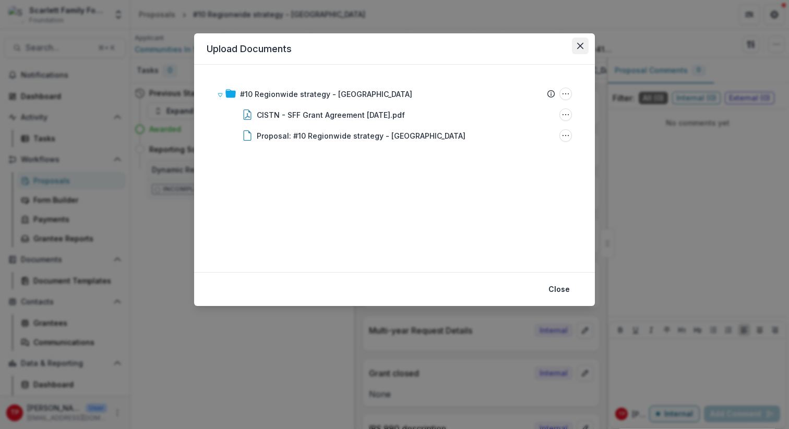
click at [583, 41] on button "Close" at bounding box center [580, 46] width 17 height 17
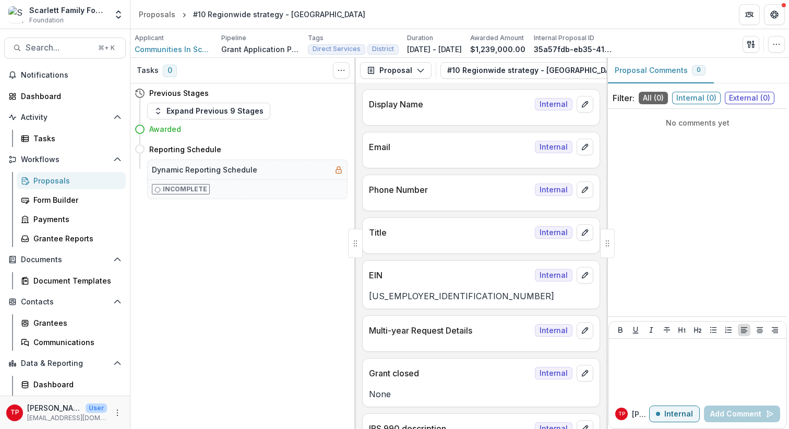
click at [282, 16] on div "#10 Regionwide strategy - [GEOGRAPHIC_DATA]" at bounding box center [279, 14] width 172 height 11
click at [52, 43] on span "Search..." at bounding box center [59, 48] width 66 height 10
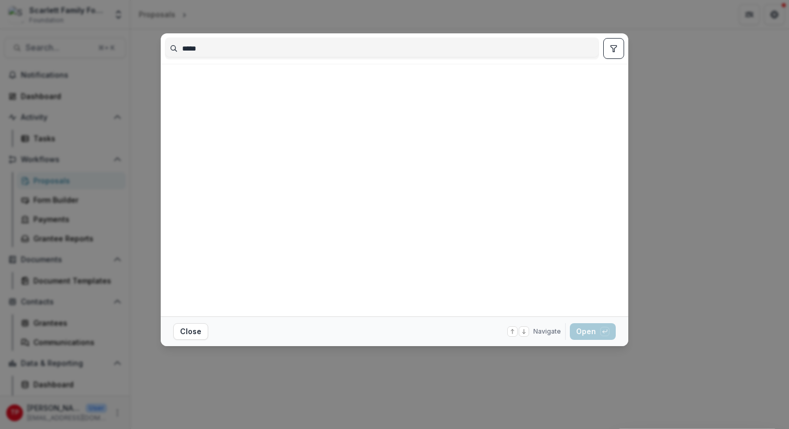
click at [216, 46] on input "*****" at bounding box center [381, 48] width 433 height 17
type input "**********"
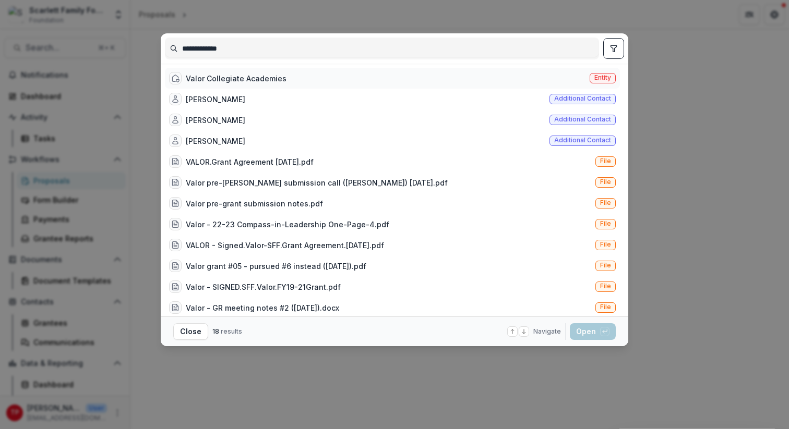
click at [222, 75] on div "Valor Collegiate Academies" at bounding box center [236, 78] width 101 height 11
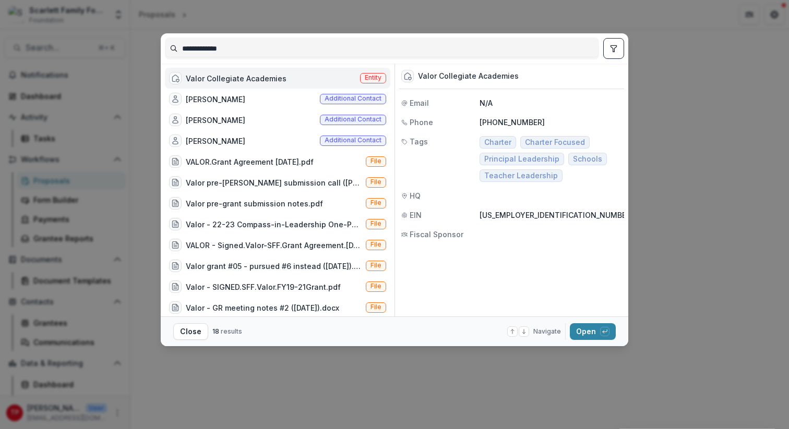
click at [222, 74] on div "Valor Collegiate Academies" at bounding box center [236, 78] width 101 height 11
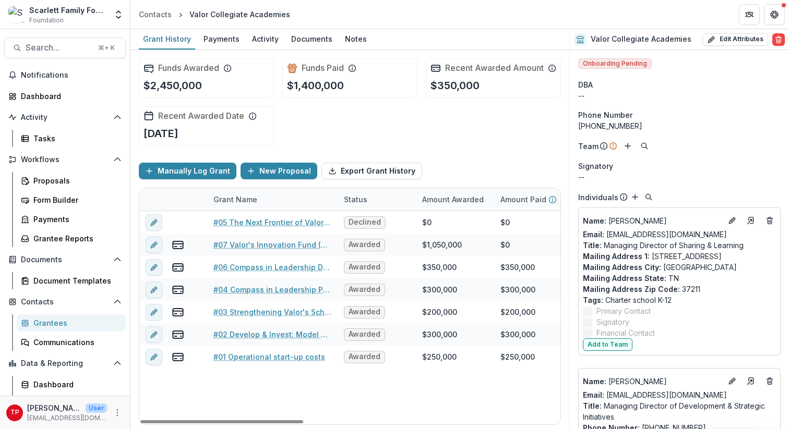
click at [255, 205] on div "Grant Name" at bounding box center [235, 199] width 56 height 11
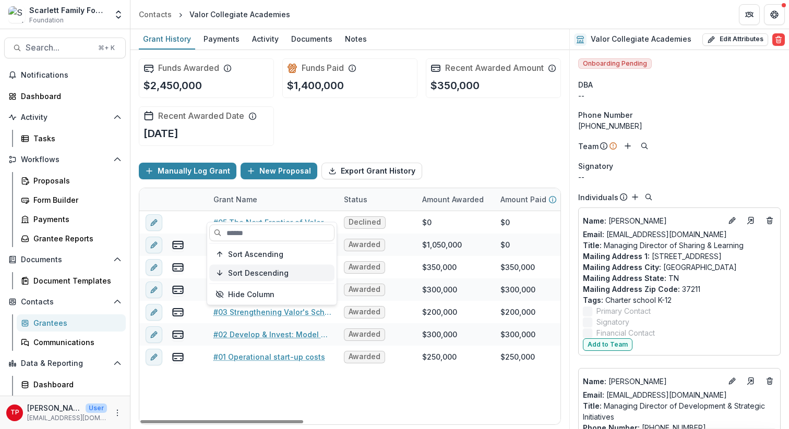
click at [251, 271] on span "Sort Descending" at bounding box center [258, 273] width 61 height 9
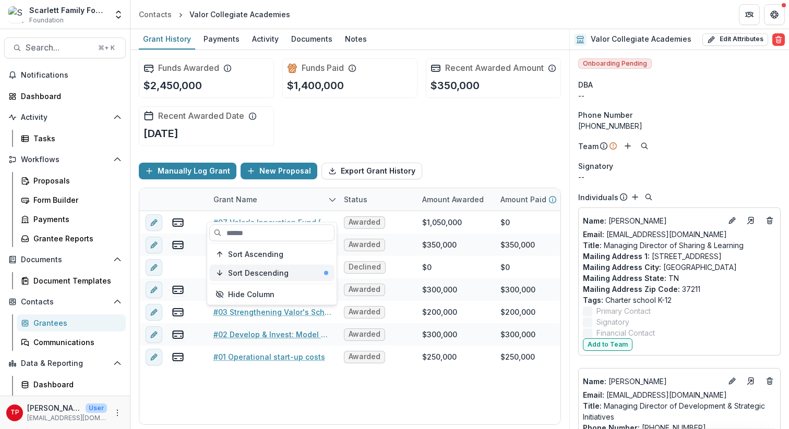
click at [270, 271] on span "Sort Descending" at bounding box center [258, 273] width 61 height 9
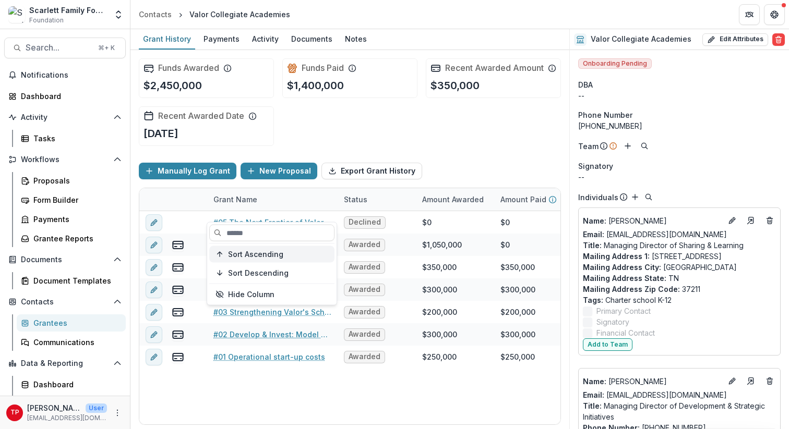
click at [269, 254] on span "Sort Ascending" at bounding box center [255, 254] width 55 height 9
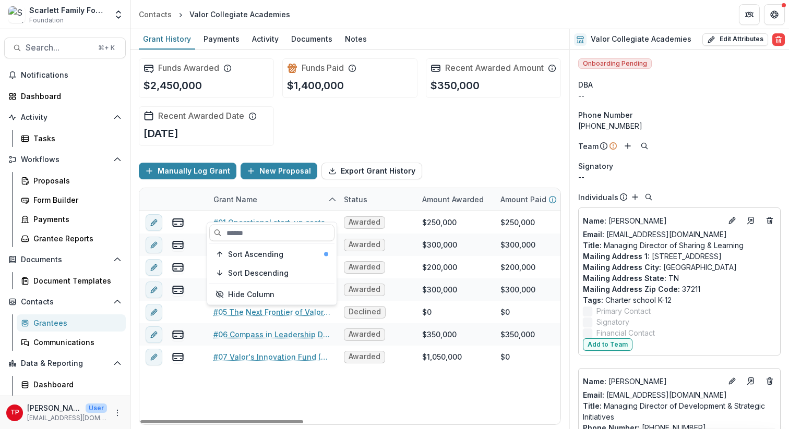
click at [367, 151] on div "Funds Awarded $2,450,000 Funds Paid $1,400,000 Recent Awarded Amount $350,000 R…" at bounding box center [350, 102] width 422 height 104
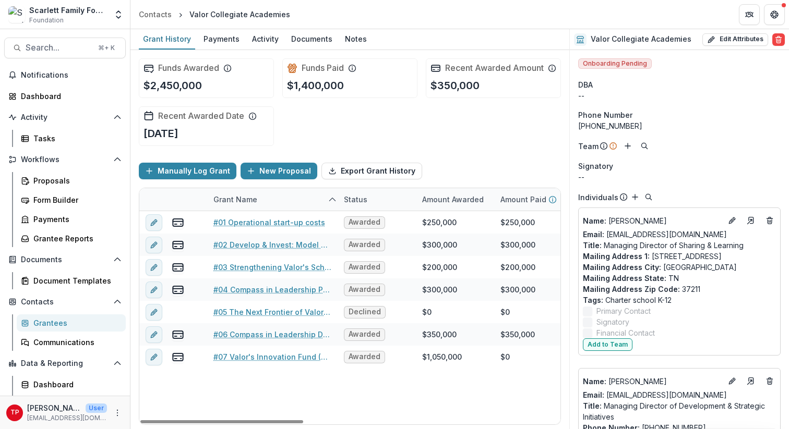
click at [332, 204] on icon "sorted ascending" at bounding box center [332, 200] width 8 height 8
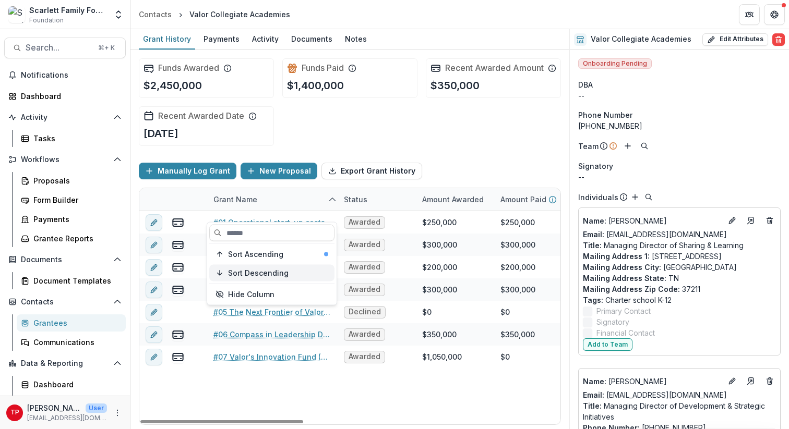
click at [286, 270] on span "Sort Descending" at bounding box center [258, 273] width 61 height 9
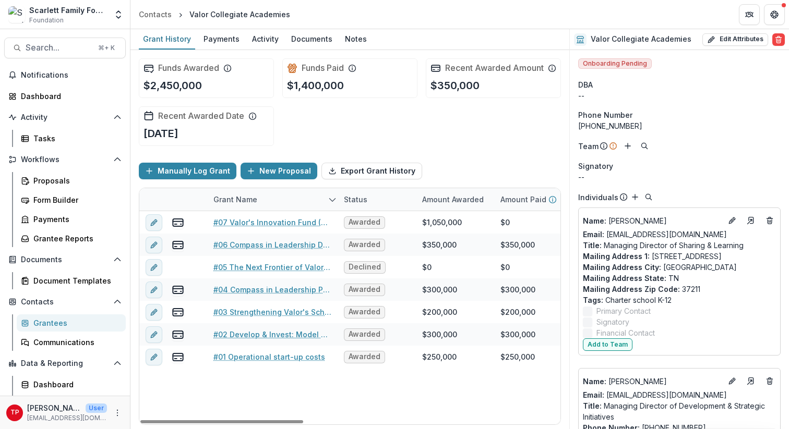
click at [286, 394] on div "#07 Valor's Innovation Fund (3-yr) Awarded $1,050,000 $0 $1,050,000 -- -- $1,05…" at bounding box center [681, 317] width 1085 height 213
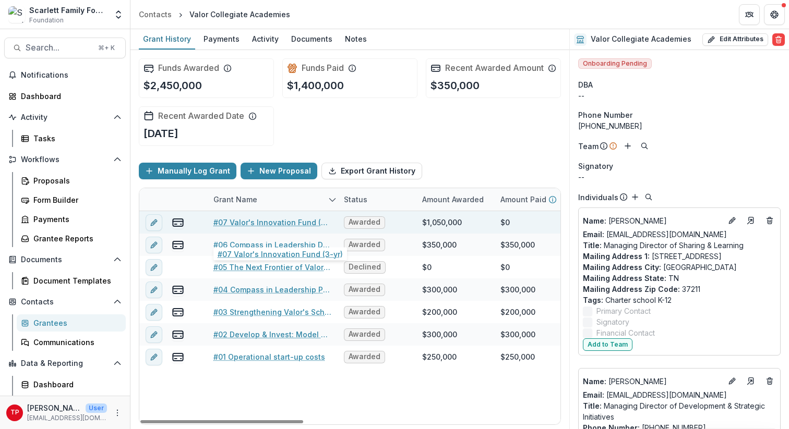
click at [251, 228] on link "#07 Valor's Innovation Fund (3-yr)" at bounding box center [272, 222] width 118 height 11
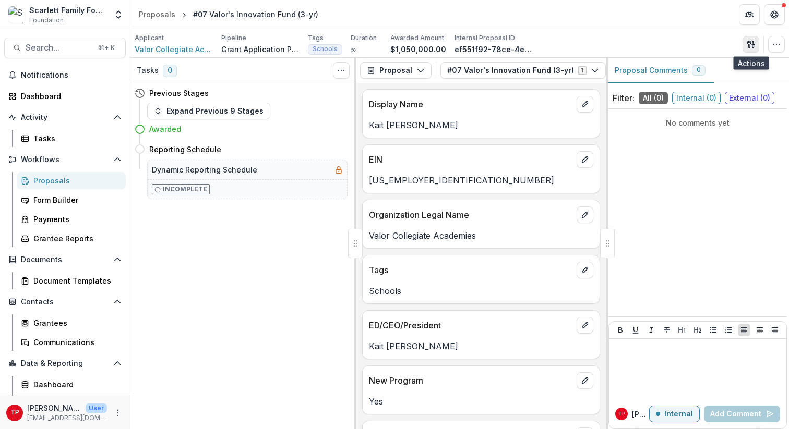
click at [748, 42] on icon "button" at bounding box center [751, 44] width 8 height 8
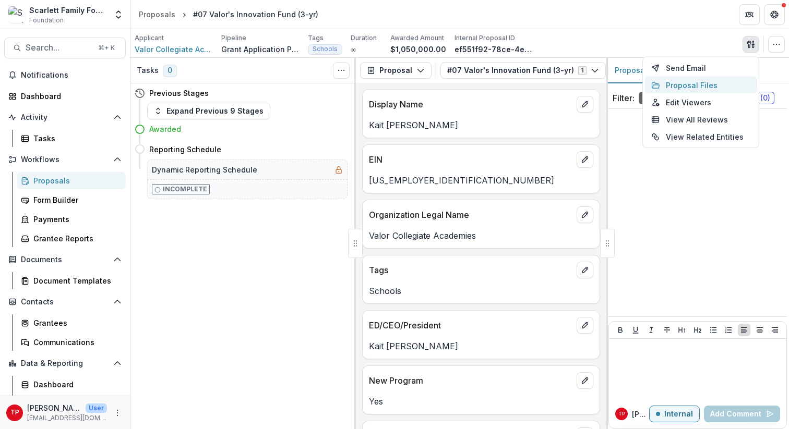
click at [681, 82] on button "Proposal Files" at bounding box center [701, 85] width 112 height 17
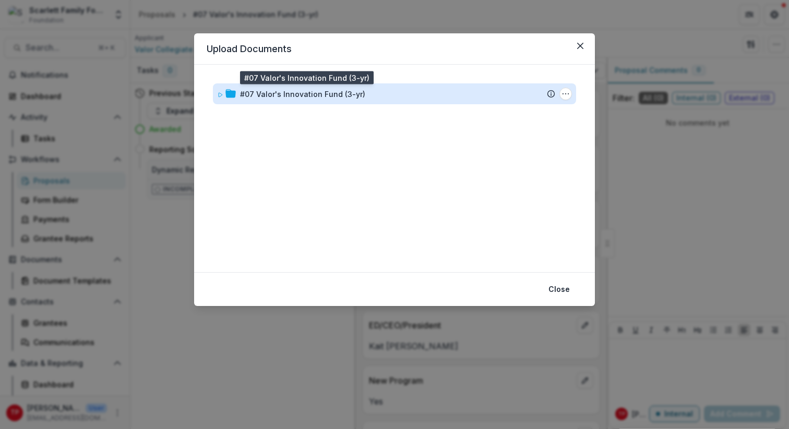
click at [327, 94] on div "#07 Valor's Innovation Fund (3-yr)" at bounding box center [302, 94] width 125 height 11
